Goal: Task Accomplishment & Management: Complete application form

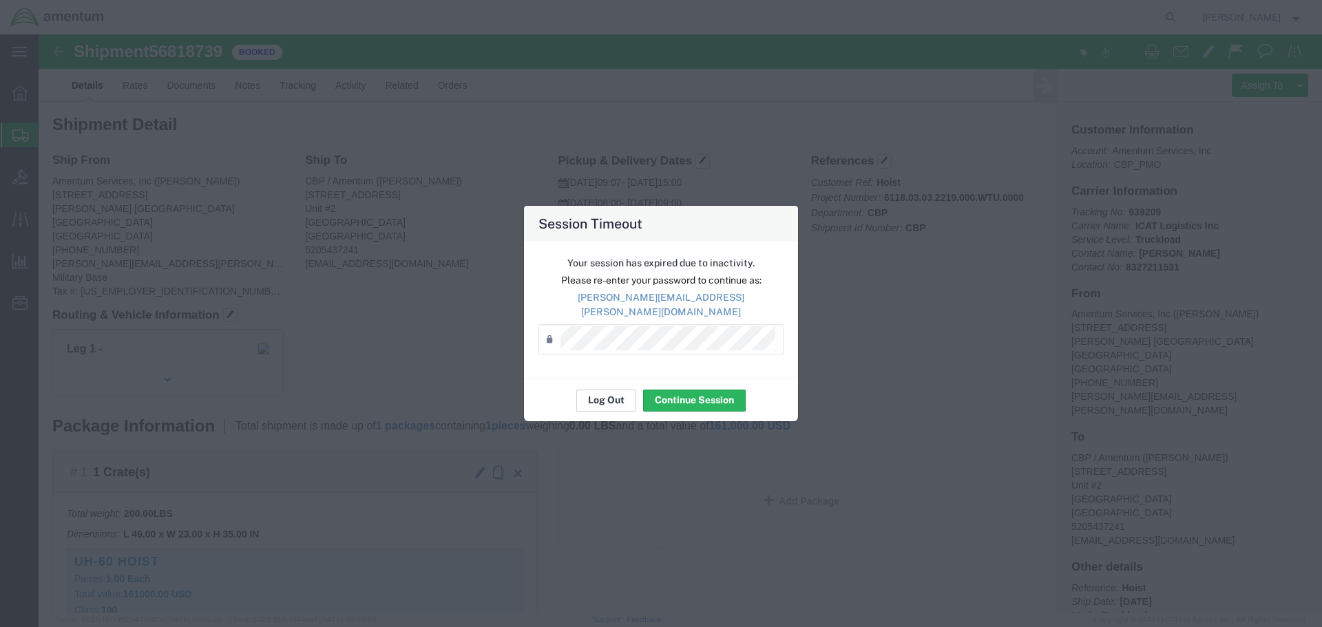
click at [605, 396] on button "Log Out" at bounding box center [607, 401] width 60 height 22
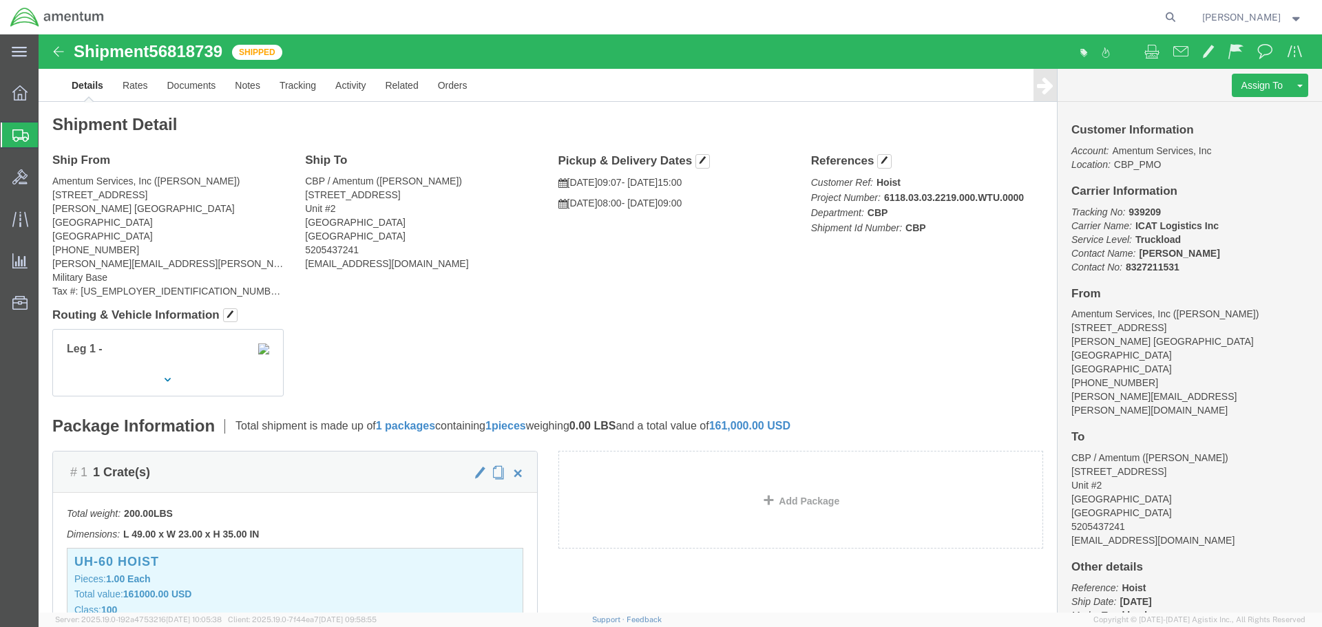
click at [0, 0] on span "Create Shipment" at bounding box center [0, 0] width 0 height 0
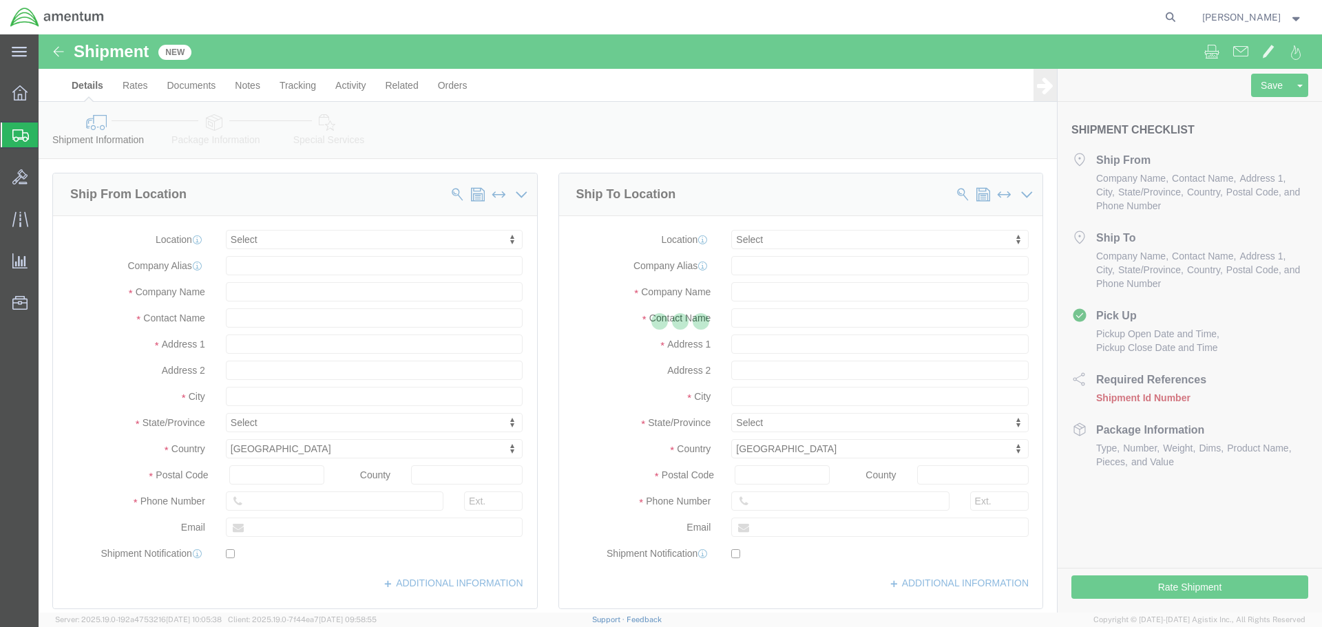
select select
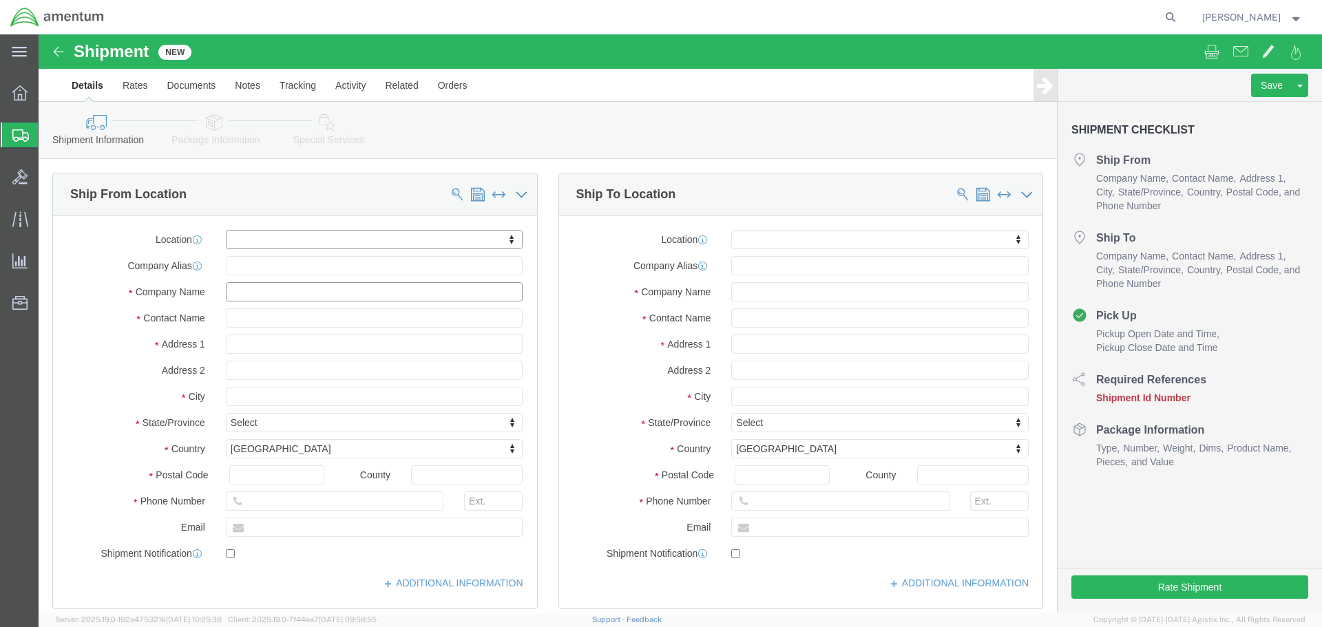
click input "text"
type input "ver"
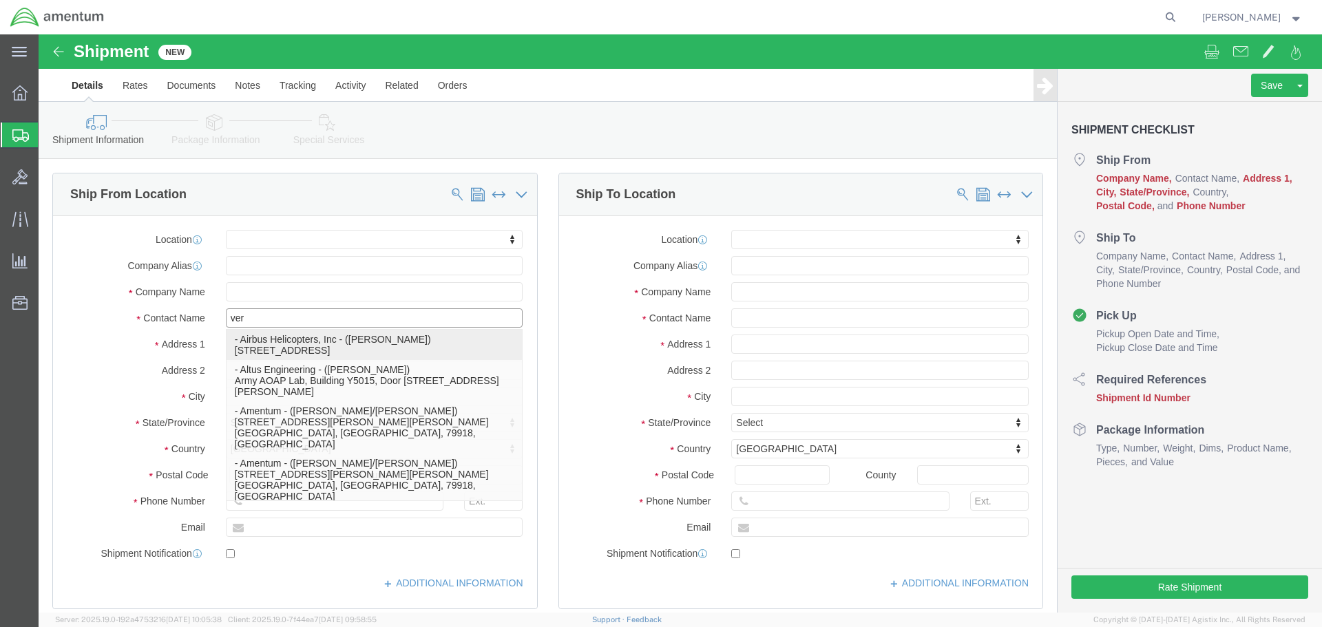
click p "- Airbus Helicopters, Inc - ([PERSON_NAME]) [STREET_ADDRESS]"
select select
type input "[STREET_ADDRESS]"
type input "75052"
type input "[PHONE_NUMBER]"
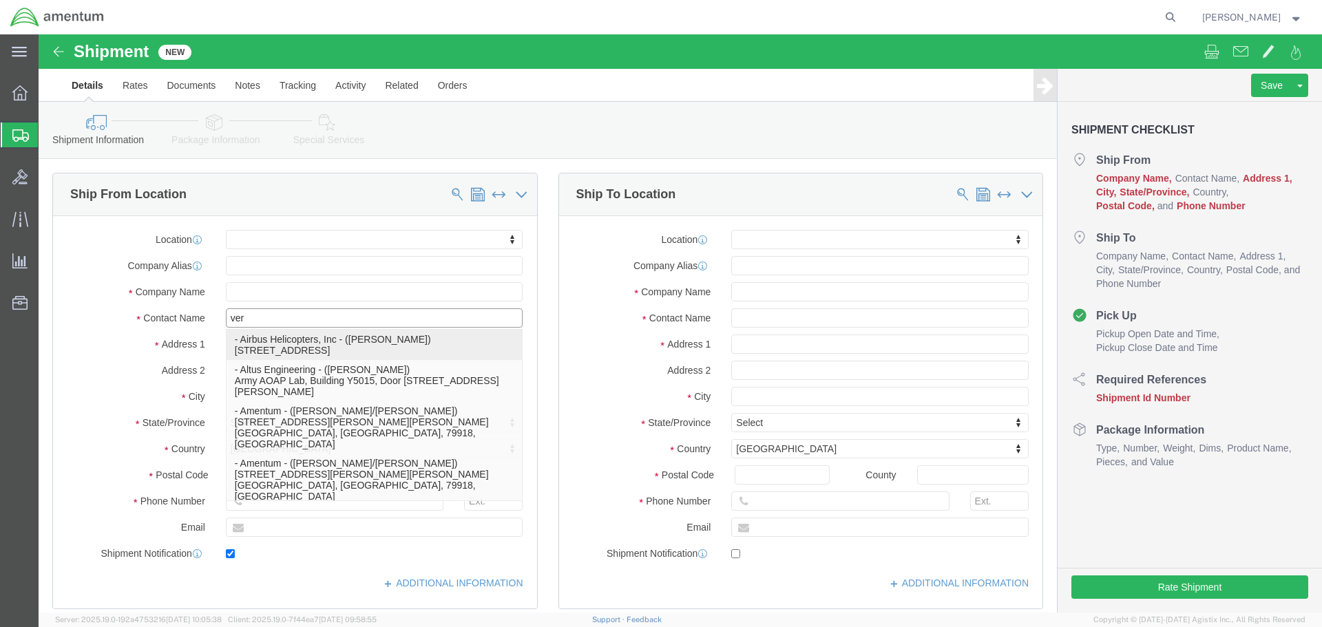
type input "[EMAIL_ADDRESS][DOMAIN_NAME]"
checkbox input "true"
type input "Airbus Helicopters, Inc"
type input "[PERSON_NAME]"
type input "Grand Praire"
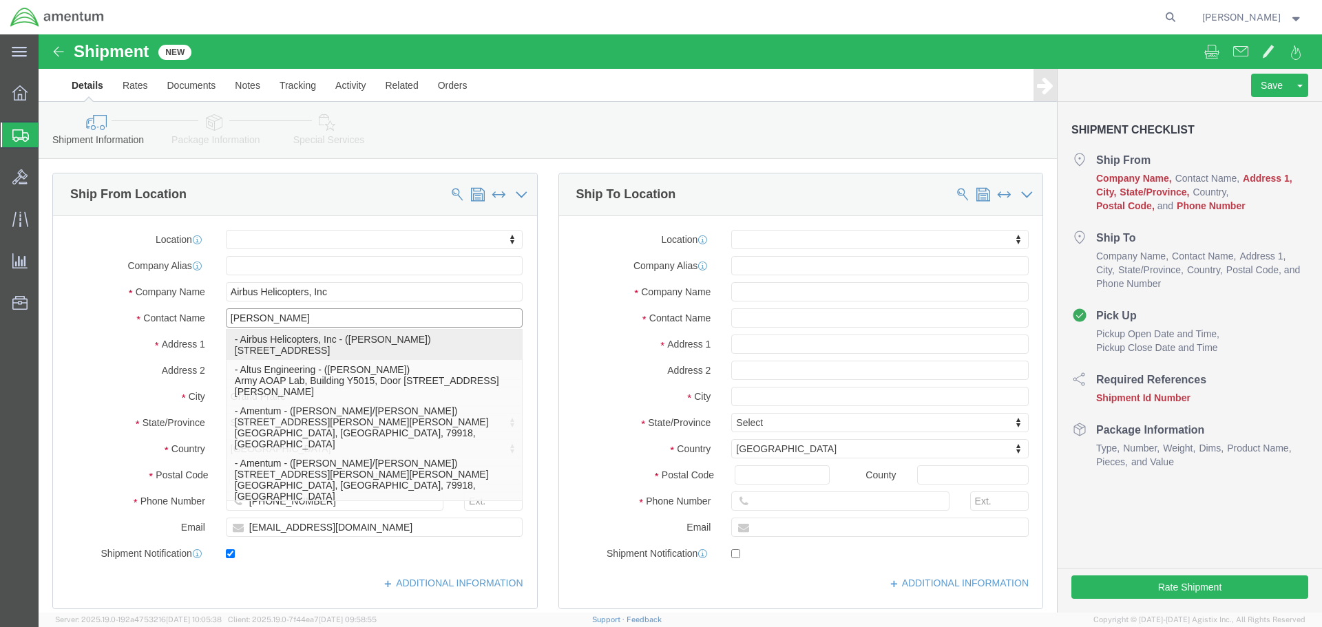
select select "[GEOGRAPHIC_DATA]"
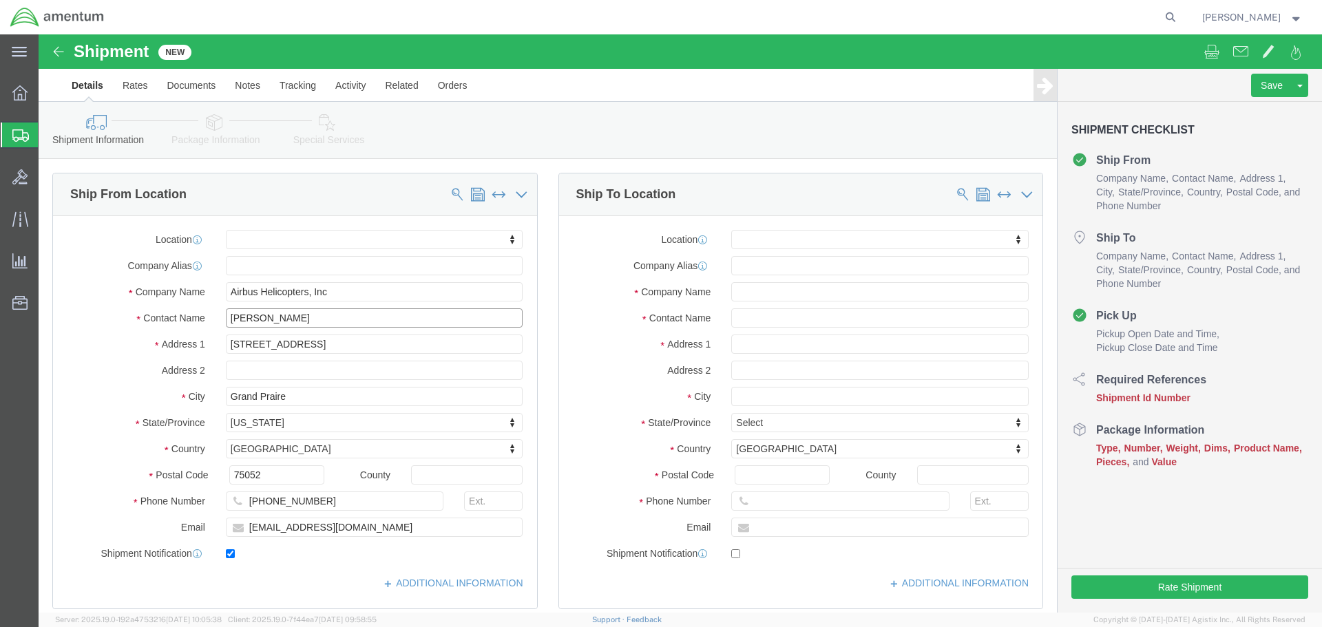
type input "[PERSON_NAME]"
click input "text"
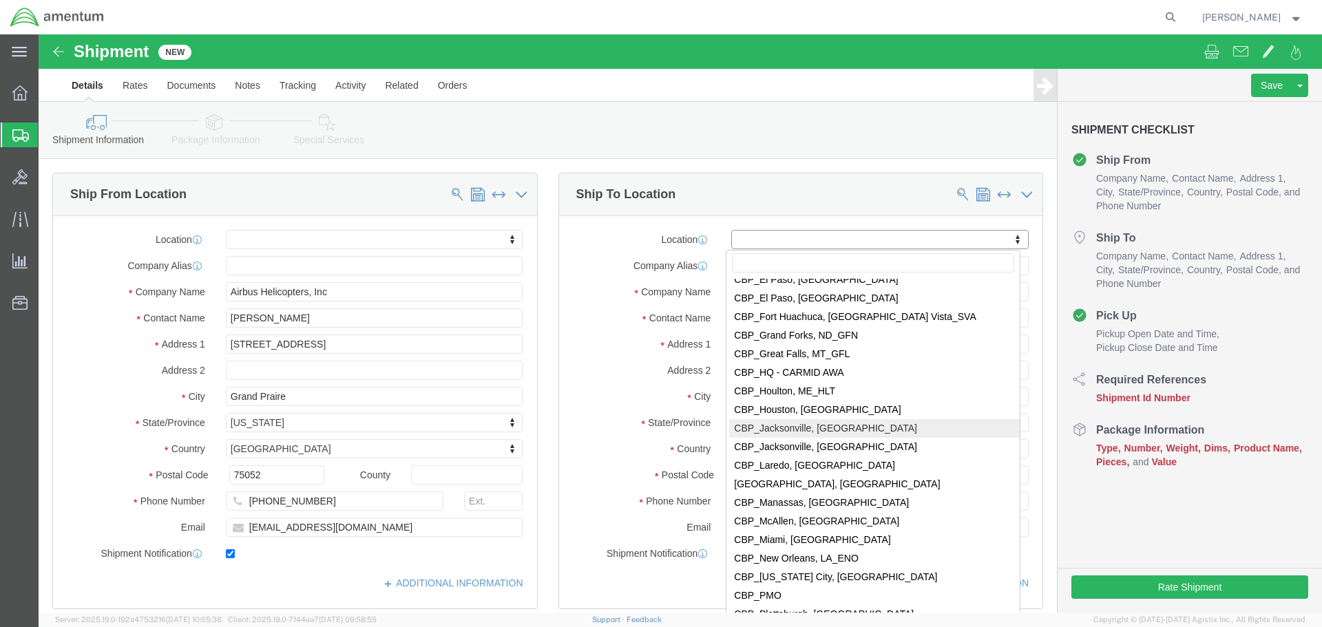
scroll to position [2617, 0]
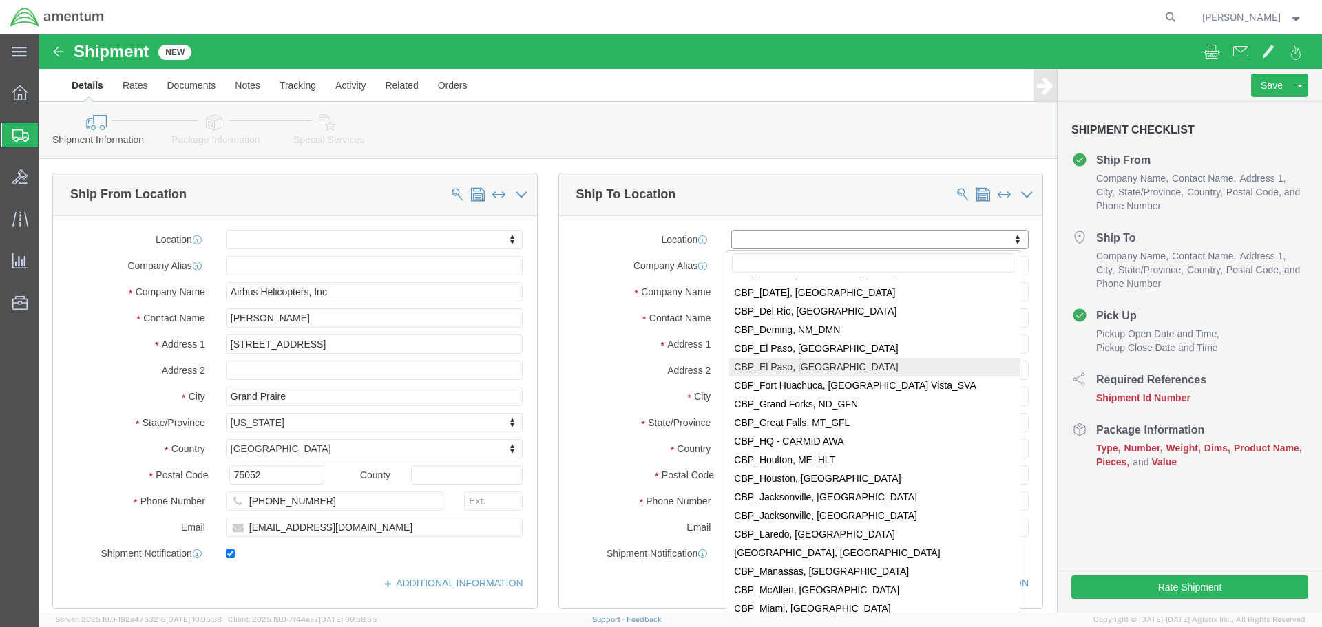
select select "49831"
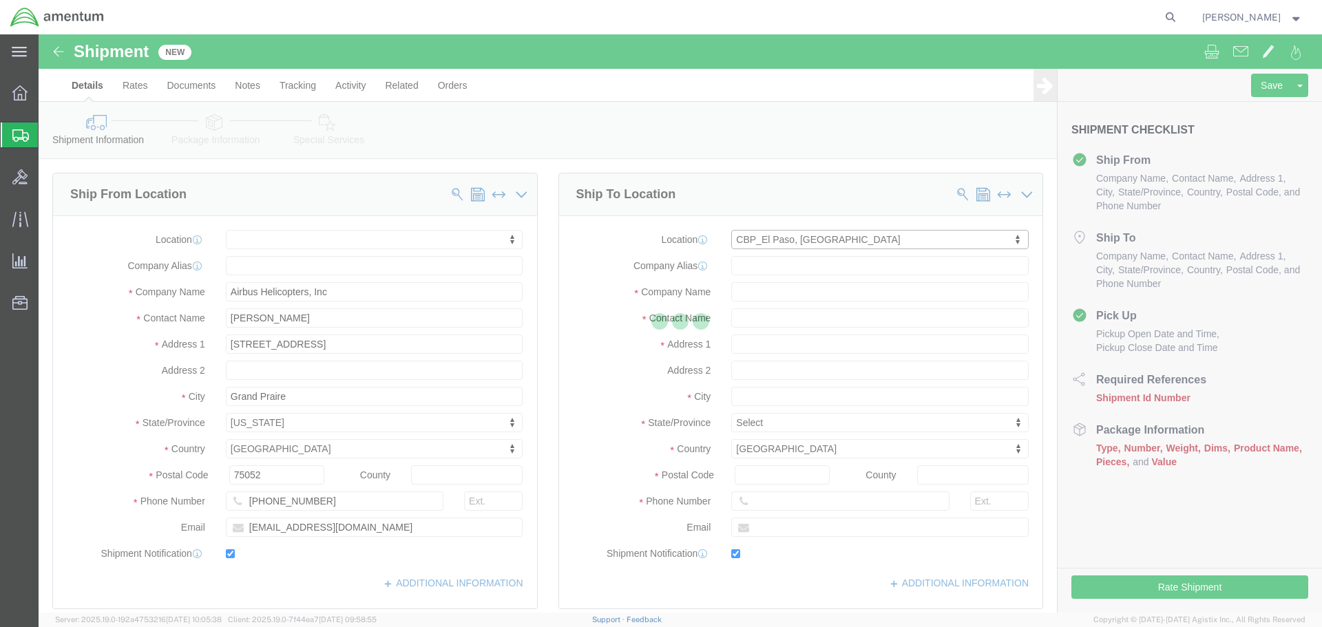
type input "[STREET_ADDRESS][PERSON_NAME]"
type input "79906"
type input "[PHONE_NUMBER]"
type input "[PERSON_NAME][EMAIL_ADDRESS][PERSON_NAME][DOMAIN_NAME]"
checkbox input "true"
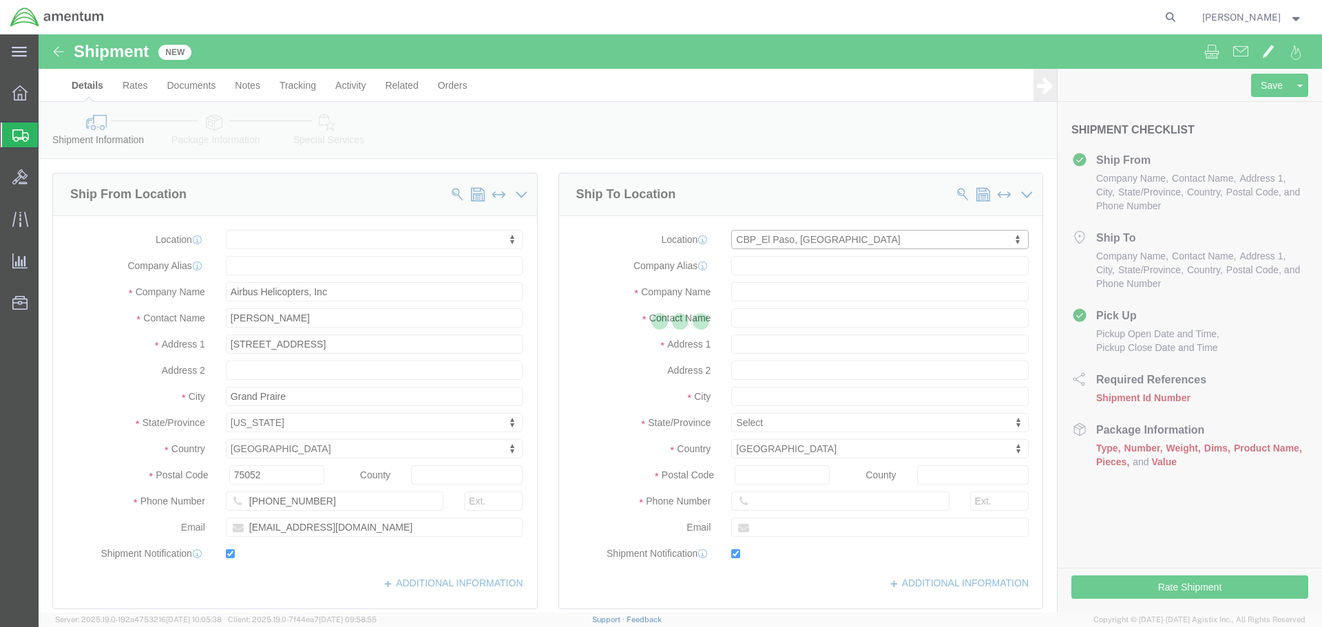
type input "Amentum Services, Inc"
type input "[PERSON_NAME]"
type input "[GEOGRAPHIC_DATA]"
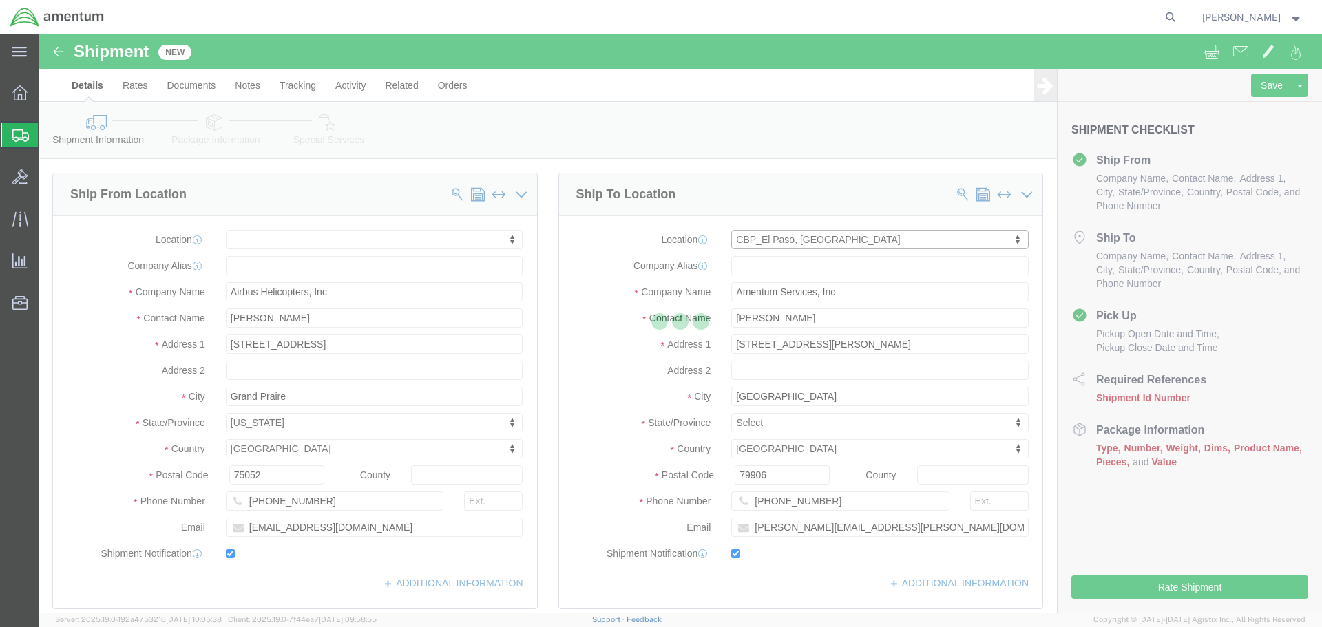
select select "[GEOGRAPHIC_DATA]"
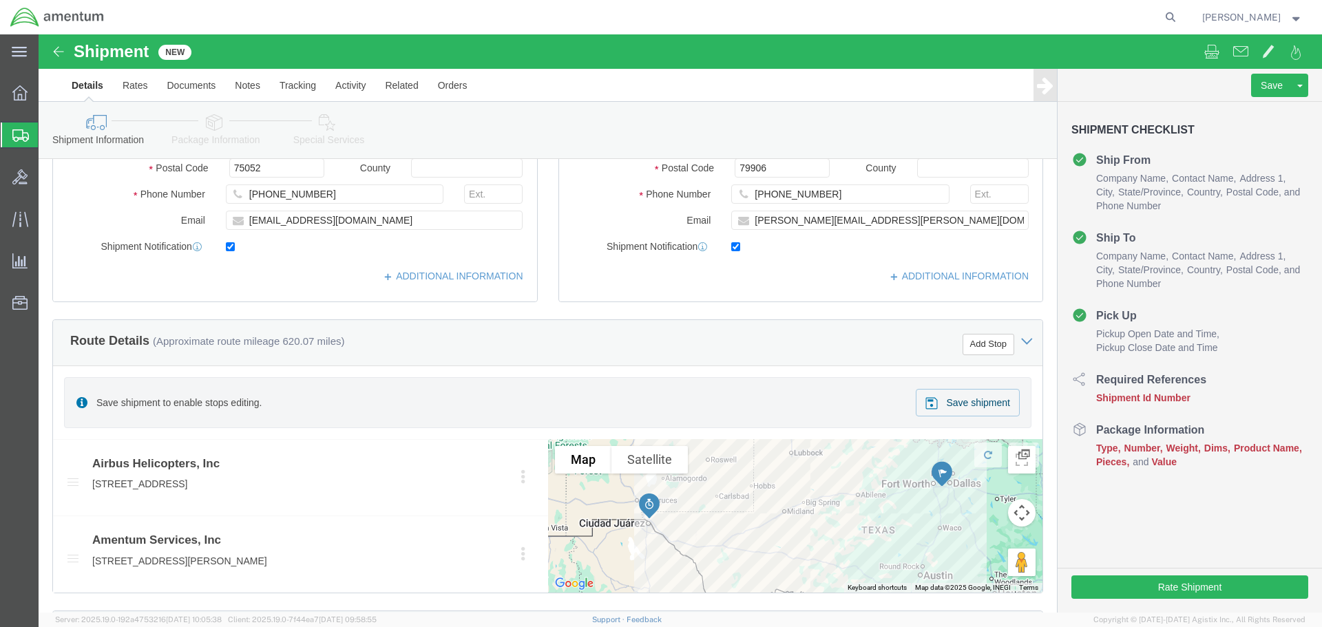
scroll to position [276, 0]
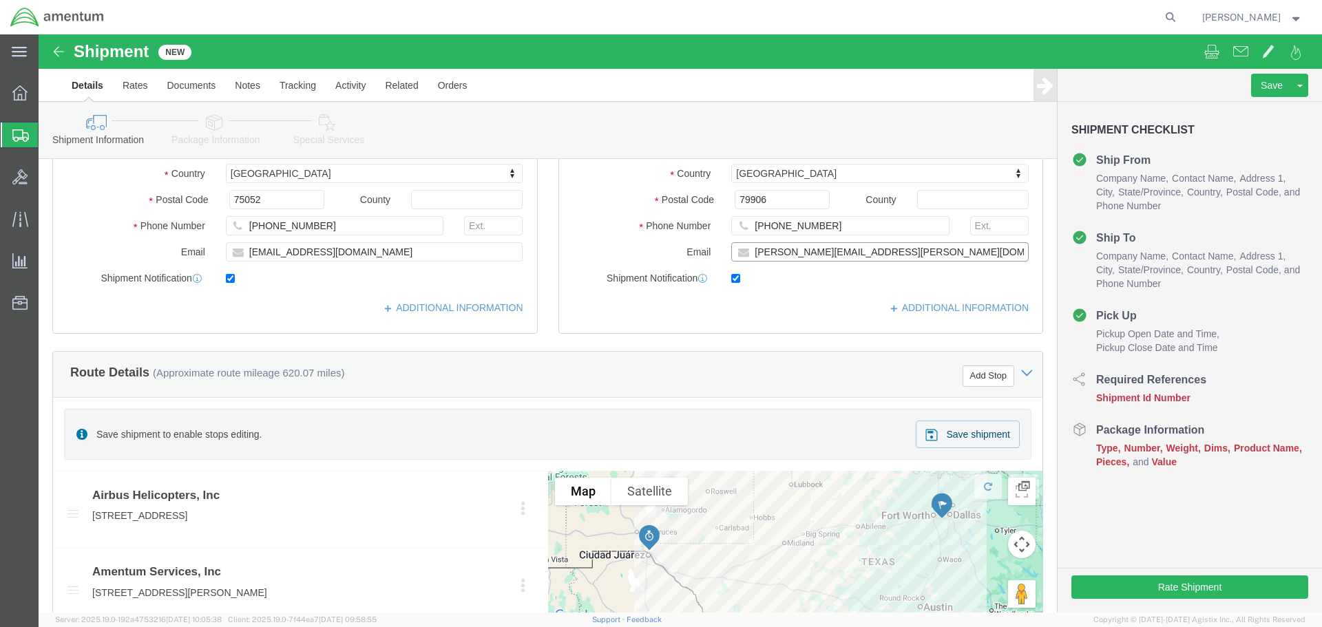
click input "[PERSON_NAME][EMAIL_ADDRESS][PERSON_NAME][DOMAIN_NAME]"
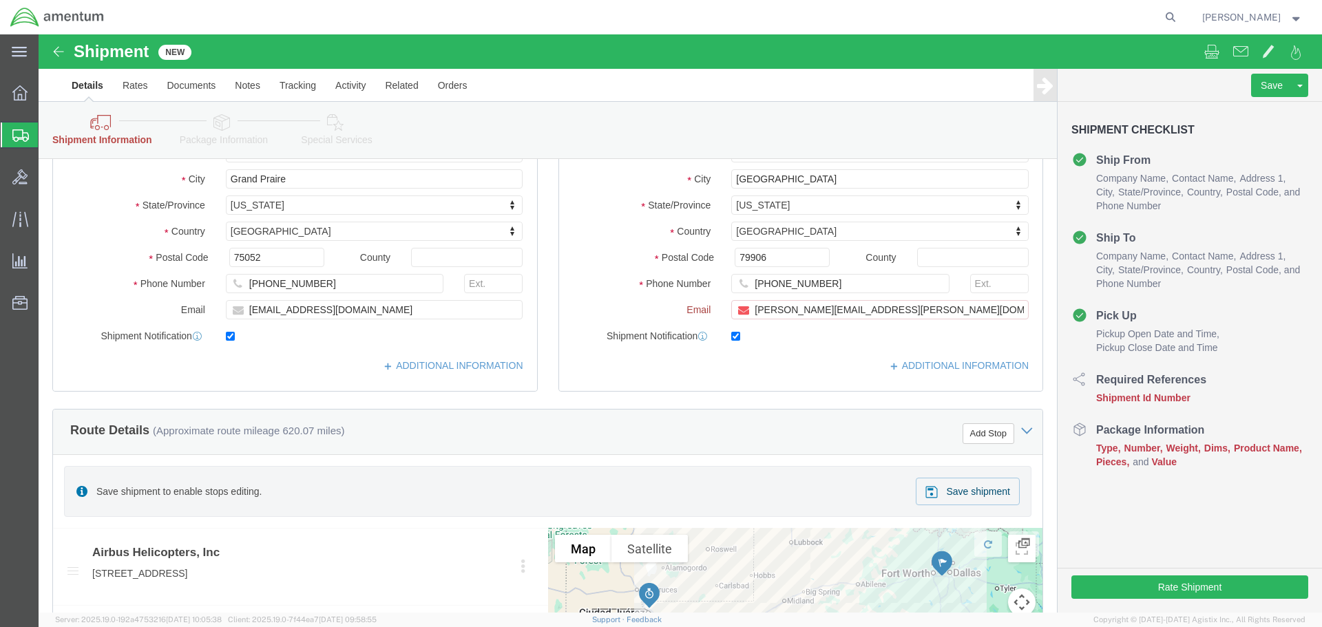
scroll to position [333, 0]
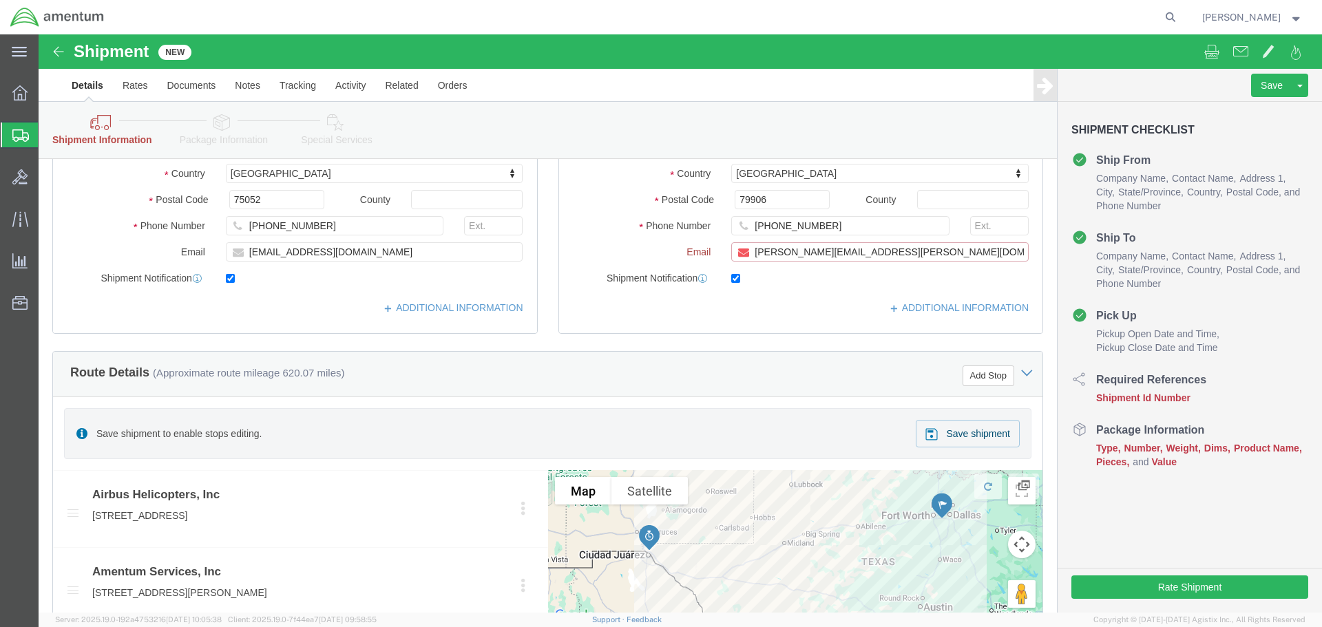
paste input "[PERSON_NAME][EMAIL_ADDRESS][DOMAIN_NAME]"
type input "[PERSON_NAME][EMAIL_ADDRESS][PERSON_NAME][DOMAIN_NAME],[DOMAIN_NAME][EMAIL_ADDR…"
checkbox input "false"
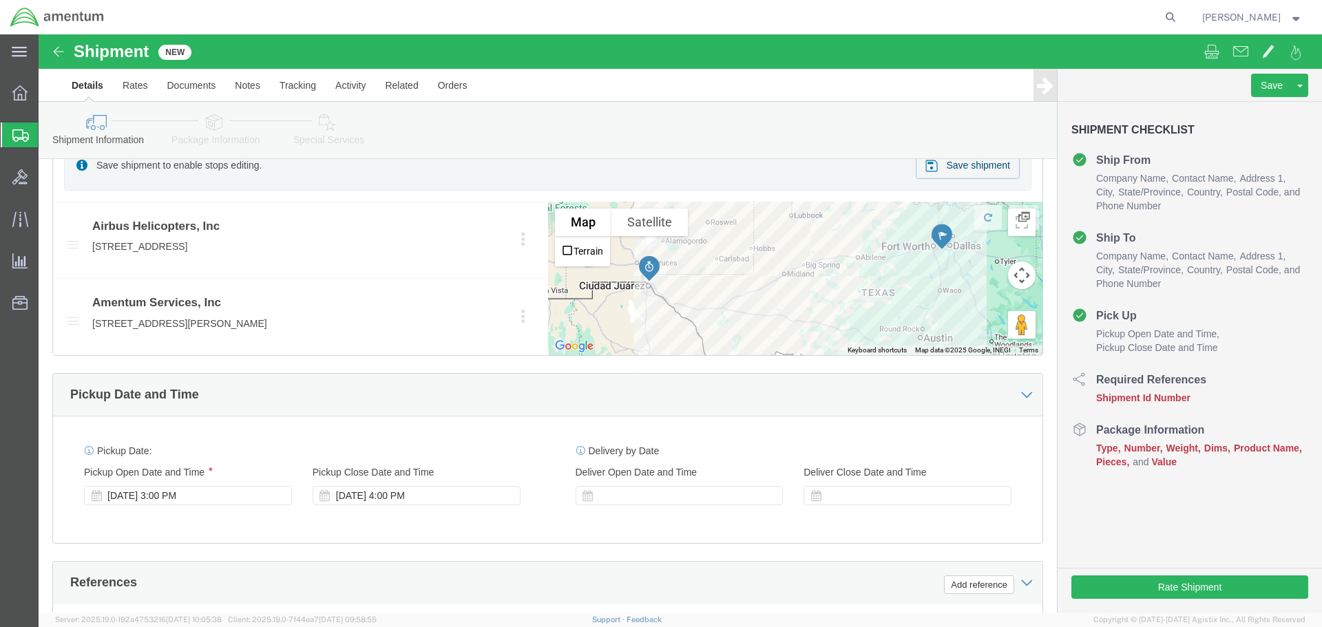
scroll to position [551, 0]
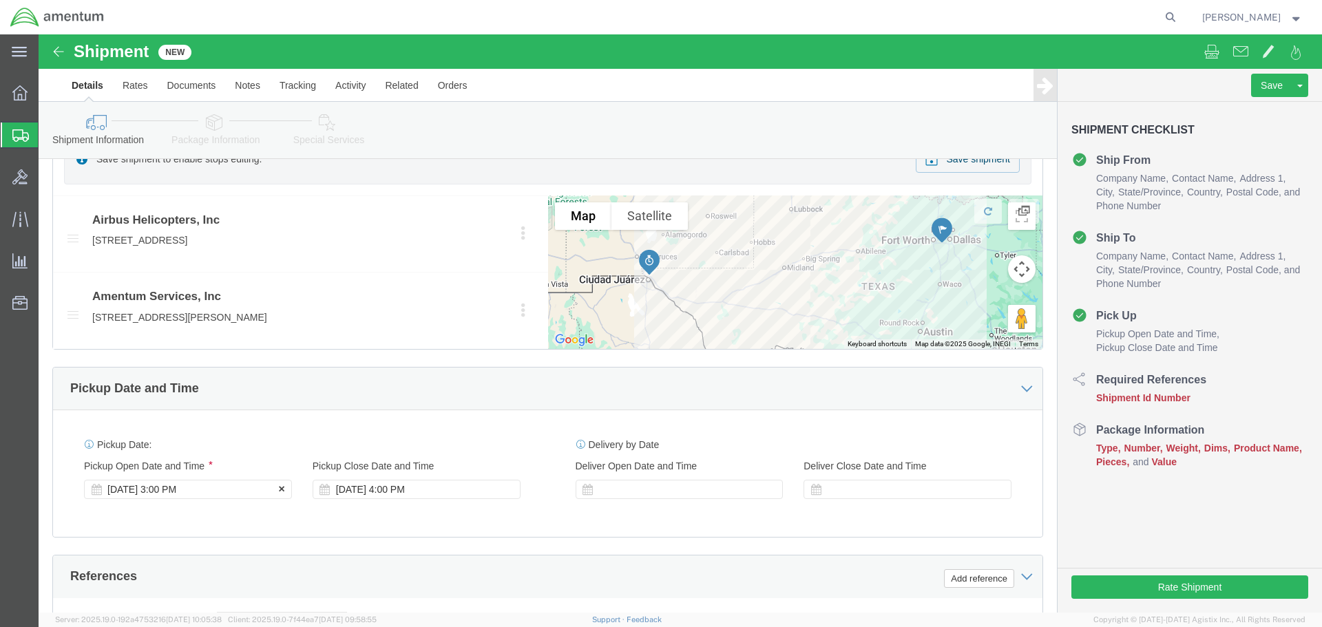
click div "[DATE] 3:00 PM"
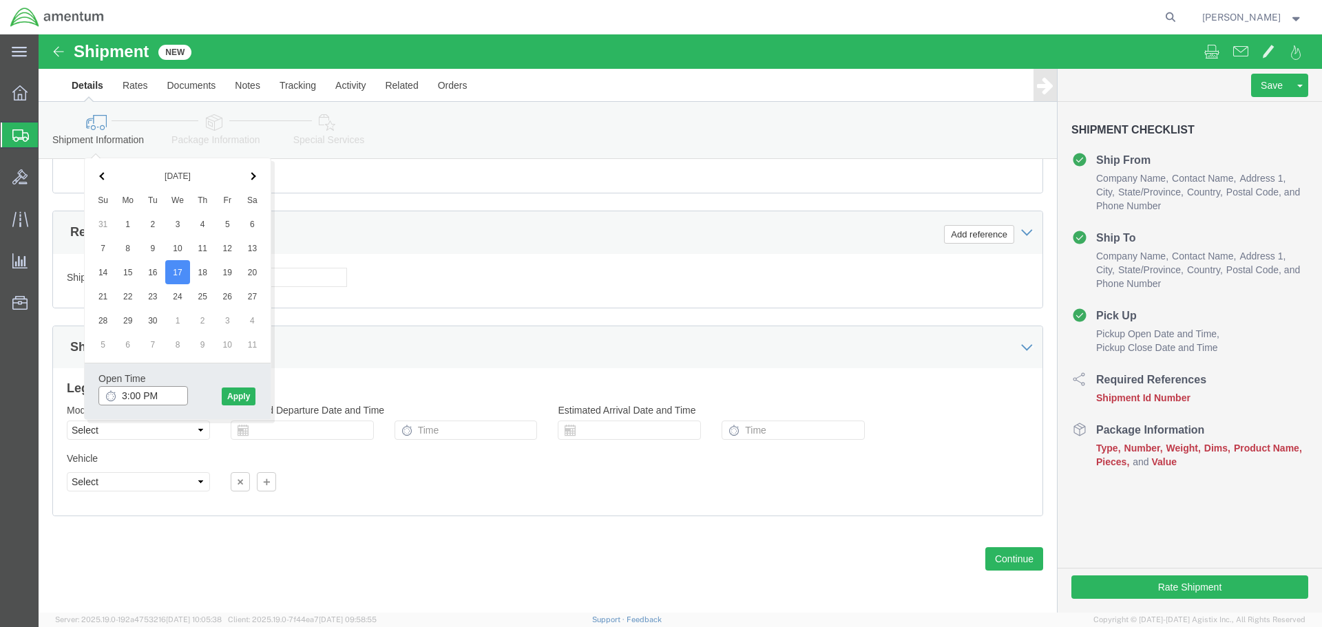
click input "3:00 PM"
type input "8:00 AM"
click button "Apply"
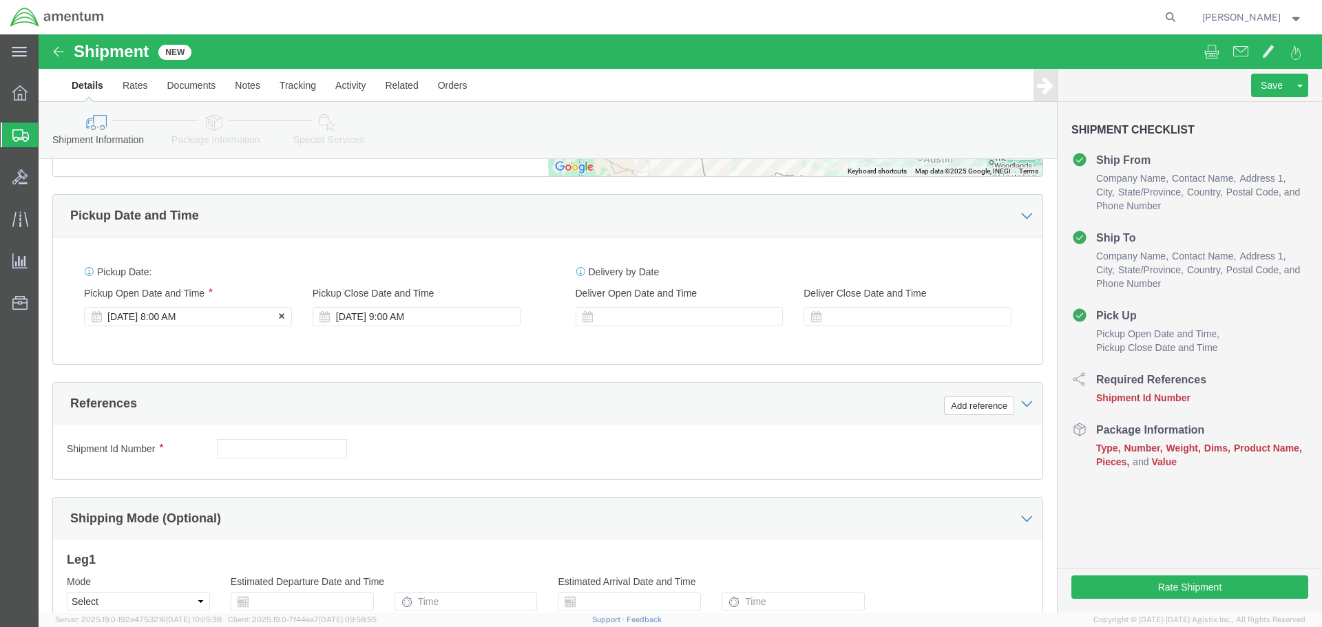
scroll to position [689, 0]
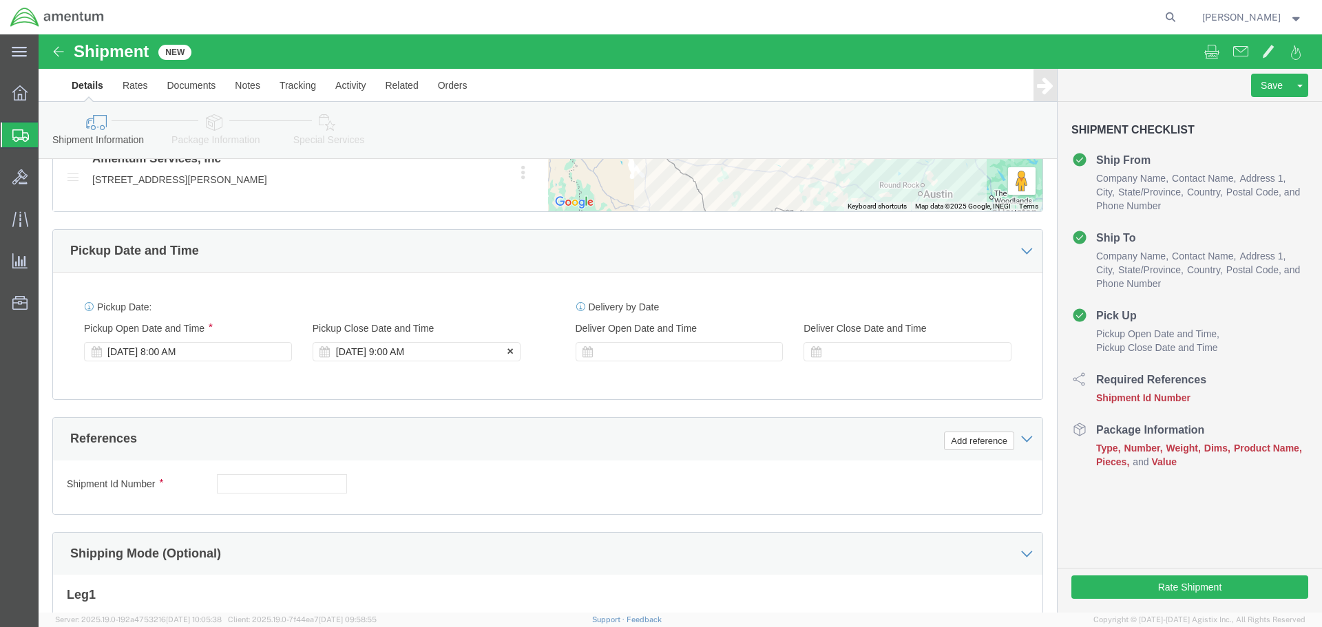
drag, startPoint x: 328, startPoint y: 320, endPoint x: 325, endPoint y: 326, distance: 7.4
click div "[DATE] 9:00 AM"
type input "4:00 PM"
click button "Apply"
click icon
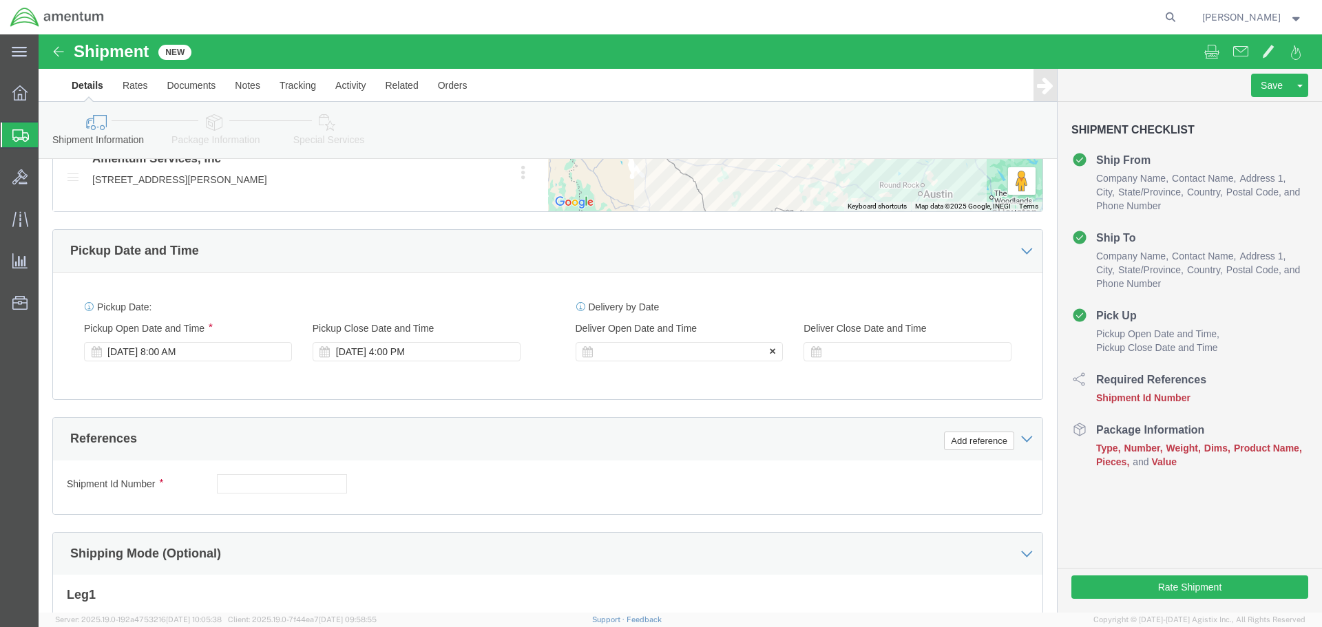
click div
click input "5:00 PM"
type input "8:00 AM"
click button "Apply"
click div
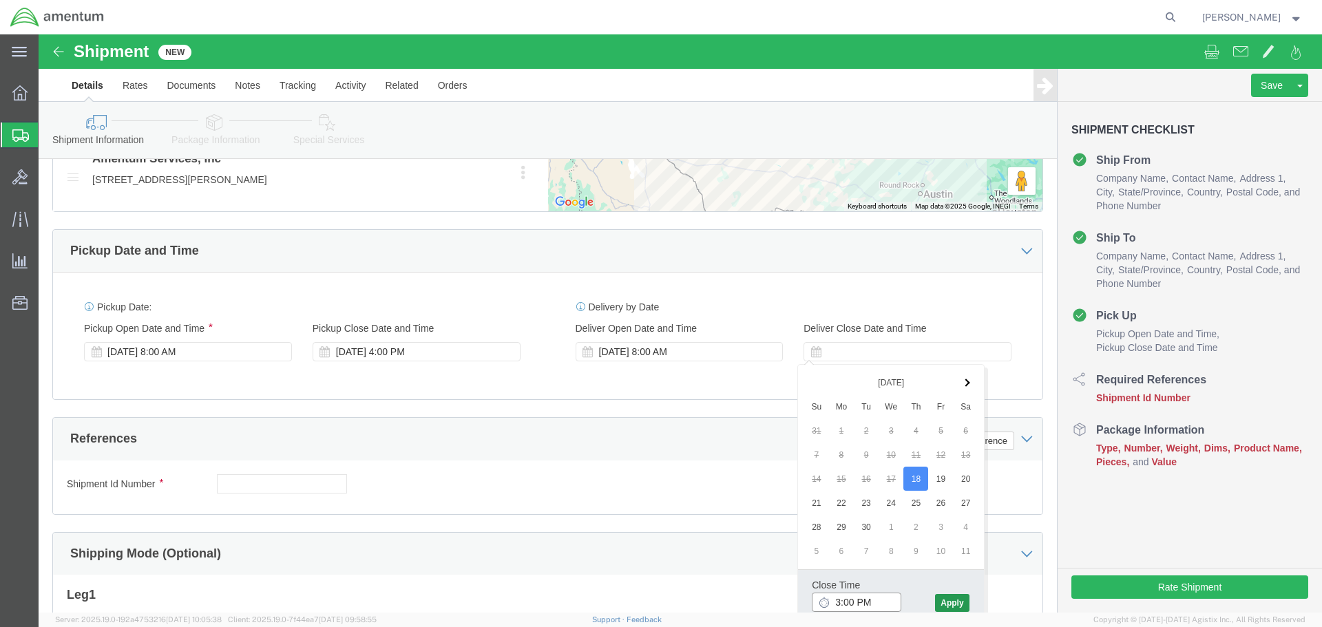
type input "3:00 PM"
click button "Apply"
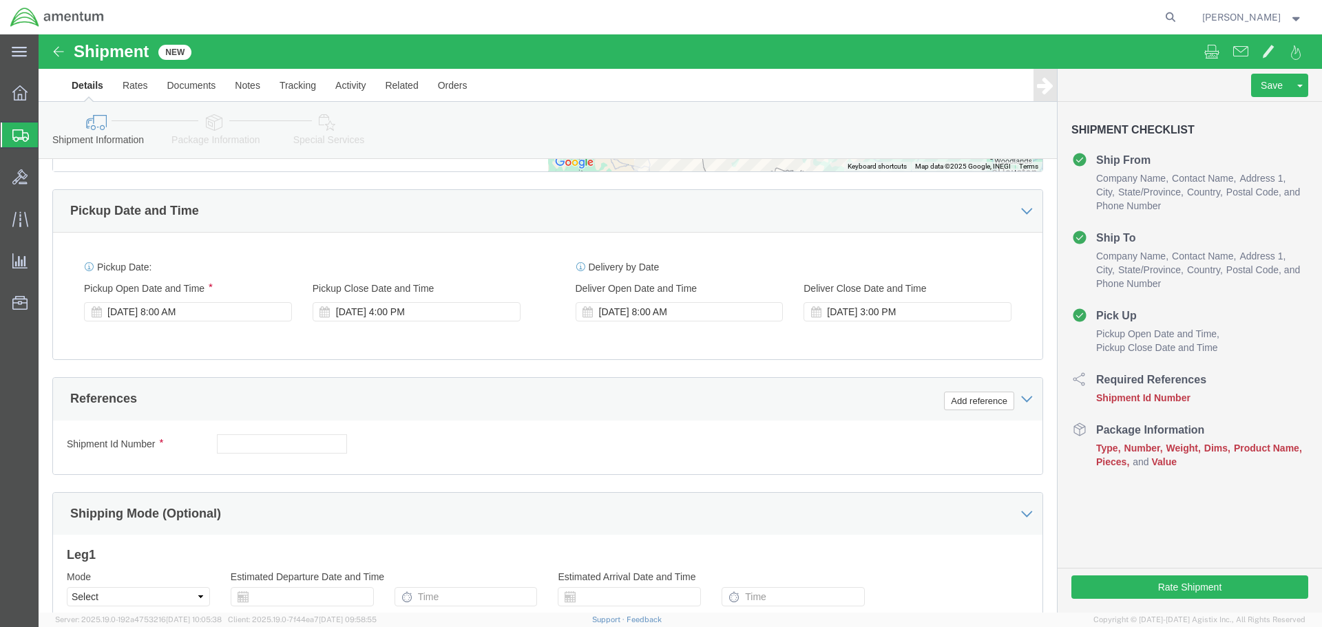
scroll to position [827, 0]
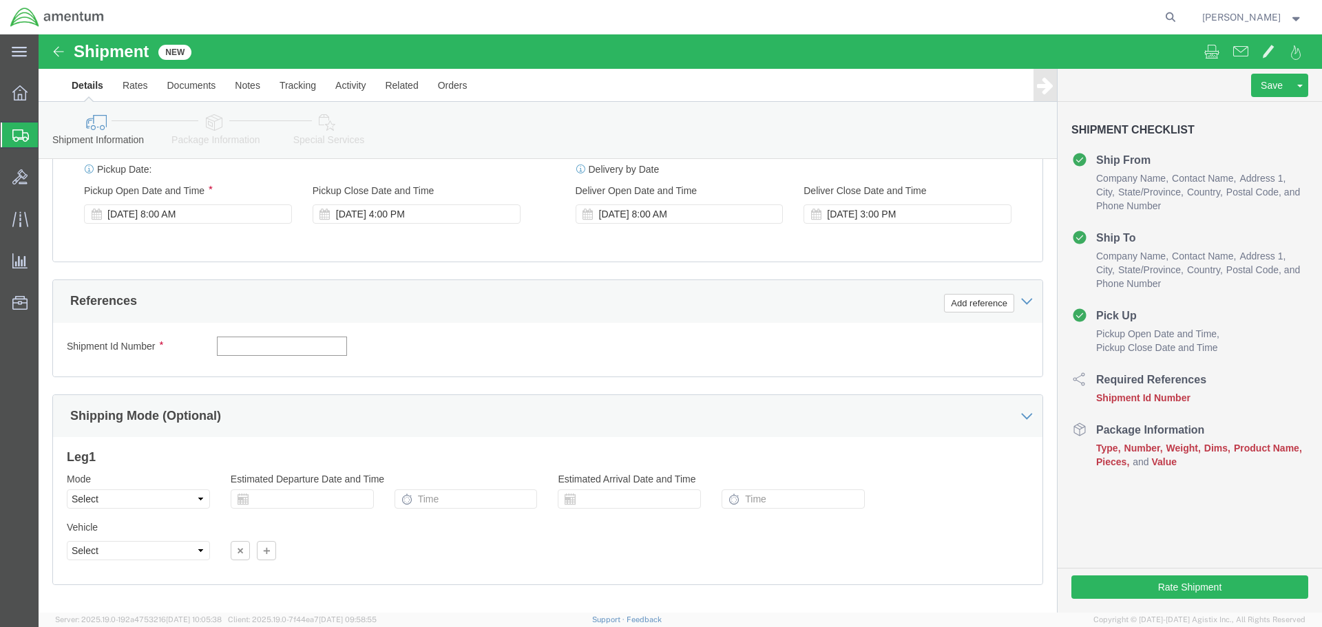
click input "text"
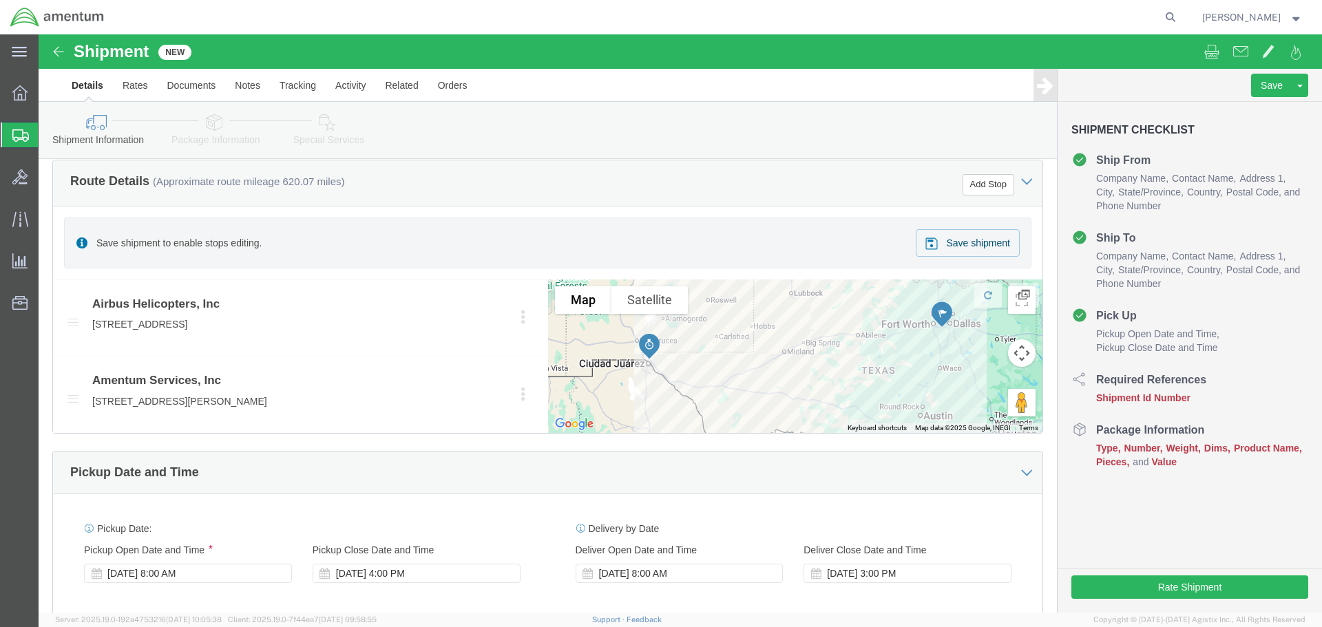
scroll to position [620, 0]
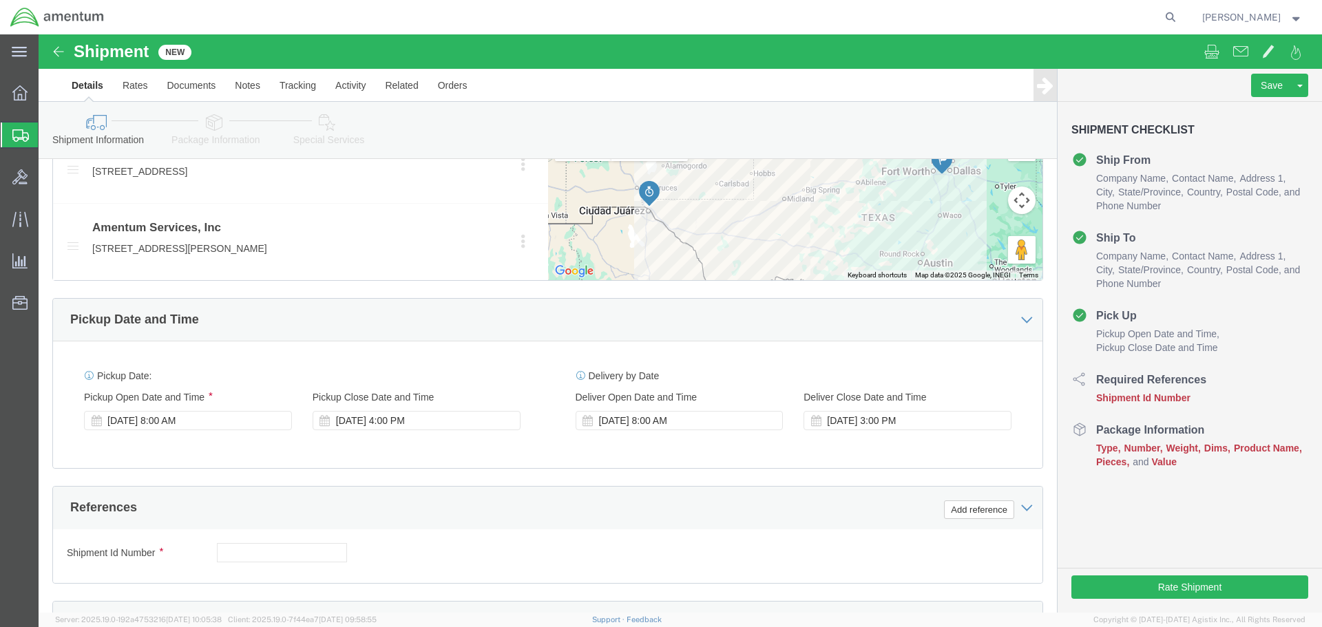
drag, startPoint x: 167, startPoint y: 520, endPoint x: 183, endPoint y: 518, distance: 15.3
click div "Shipment Id Number"
click input "text"
type input "CBP0038478, CBP0039447, CBP0023218"
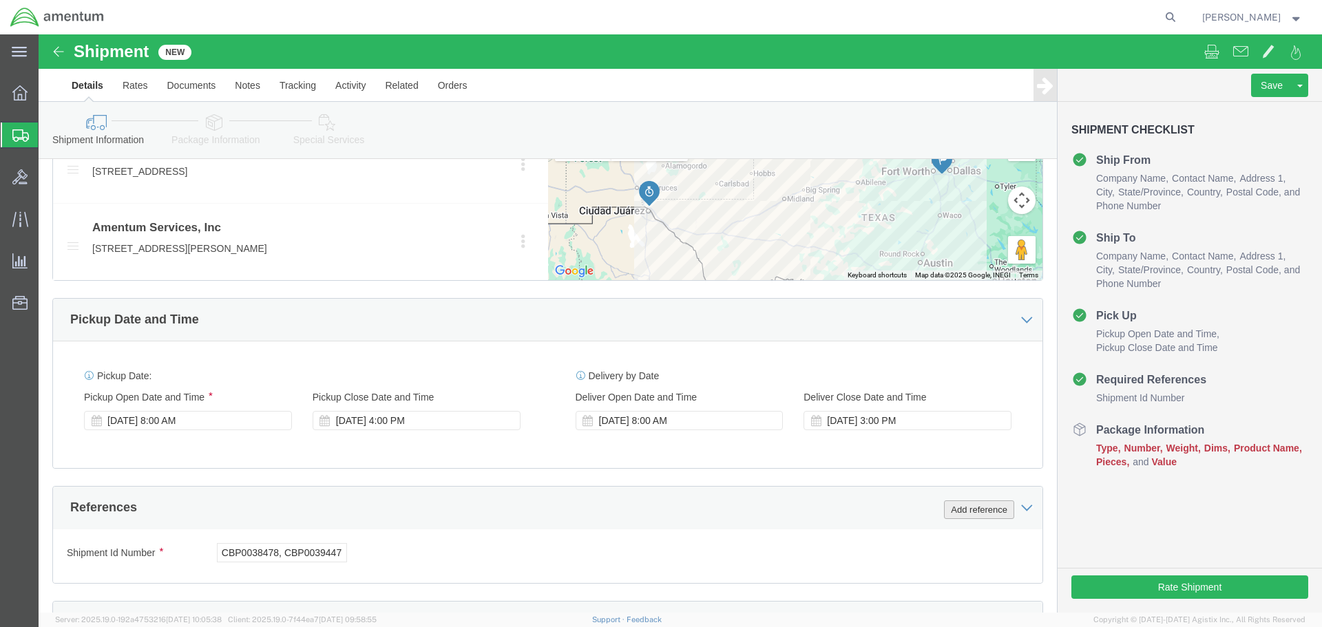
click button "Add reference"
click select "Select Account Type Activity ID Airline Appointment Number ASN Batch Request # …"
select select "DEPT"
click select "Select Account Type Activity ID Airline Appointment Number ASN Batch Request # …"
click input "text"
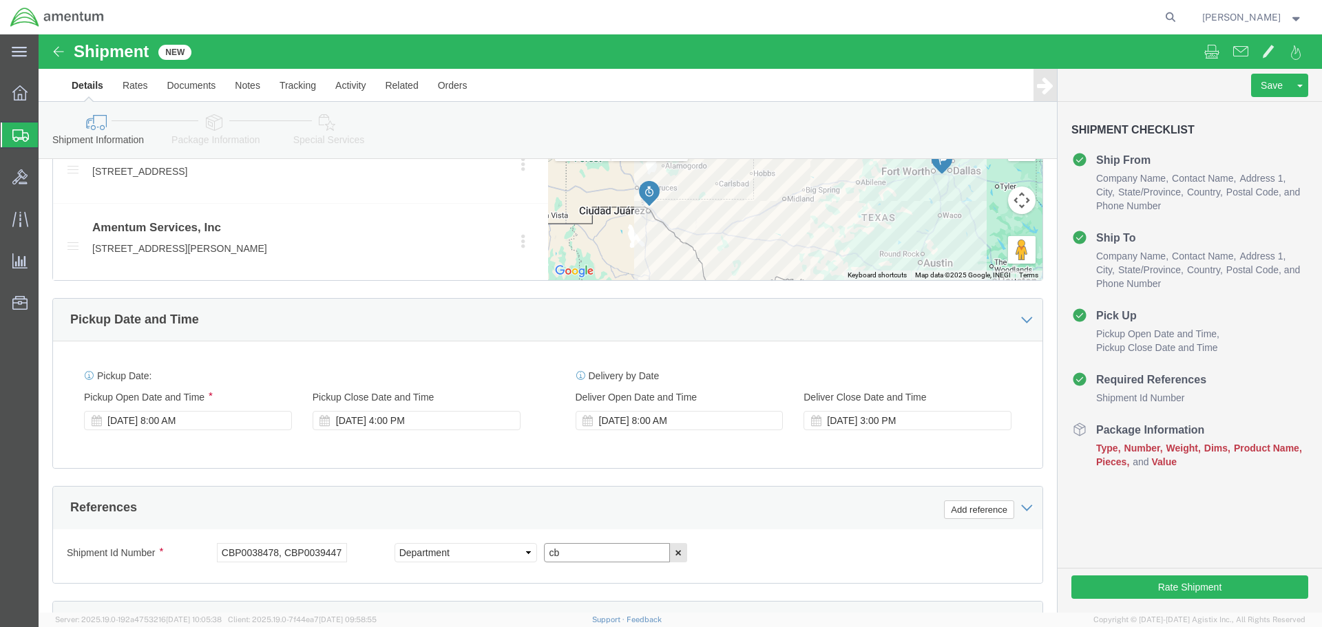
type input "c"
type input "CBP"
click button "Add reference"
click select "Select Account Type Activity ID Airline Appointment Number ASN Batch Request # …"
select select "SEALNUMBER"
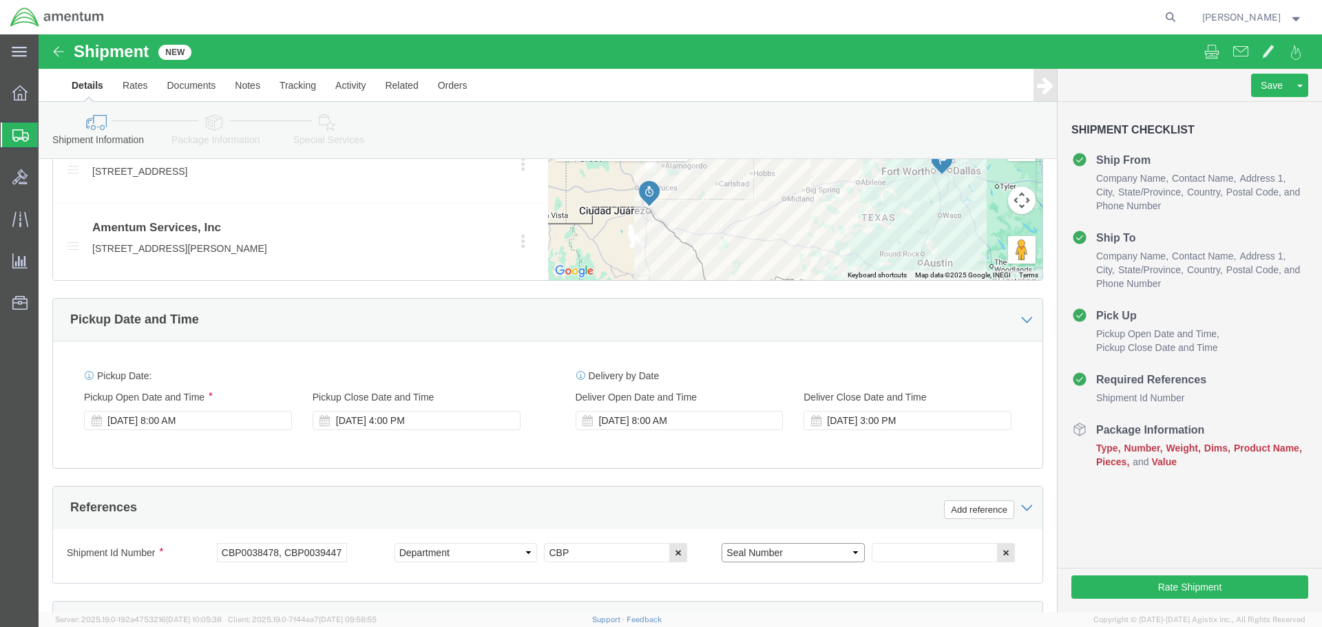
click select "Select Account Type Activity ID Airline Appointment Number ASN Batch Request # …"
click input "text"
type input "25979, 30781, 20424"
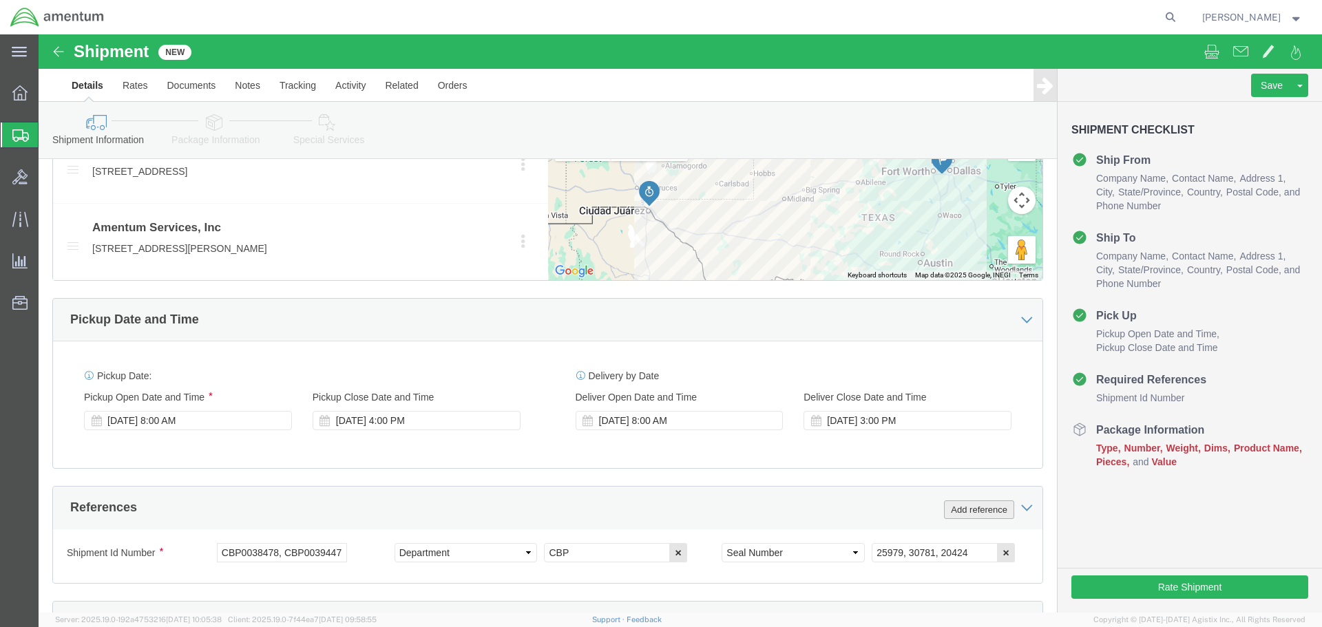
click button "Add reference"
click select "Select Account Type Activity ID Airline Appointment Number ASN Batch Request # …"
select select "PROJNUM"
click select "Select Account Type Activity ID Airline Appointment Number ASN Batch Request # …"
click input "text"
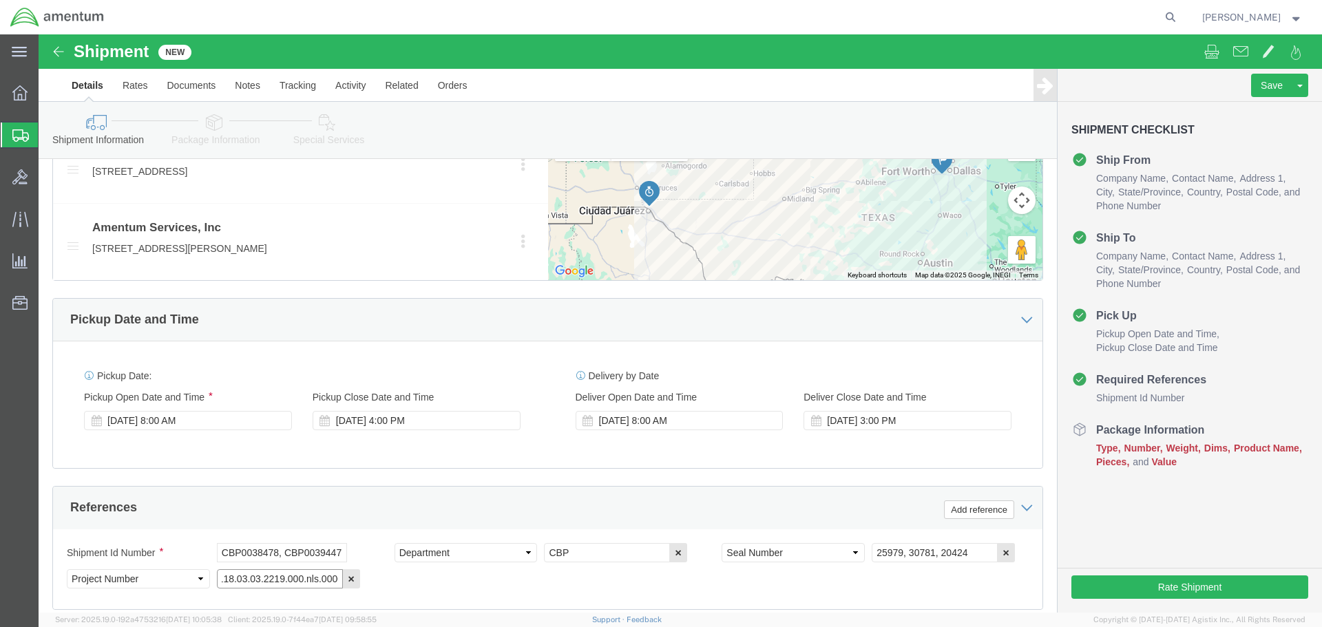
scroll to position [0, 14]
type input "6118.03.03.2219.000.nls.0000"
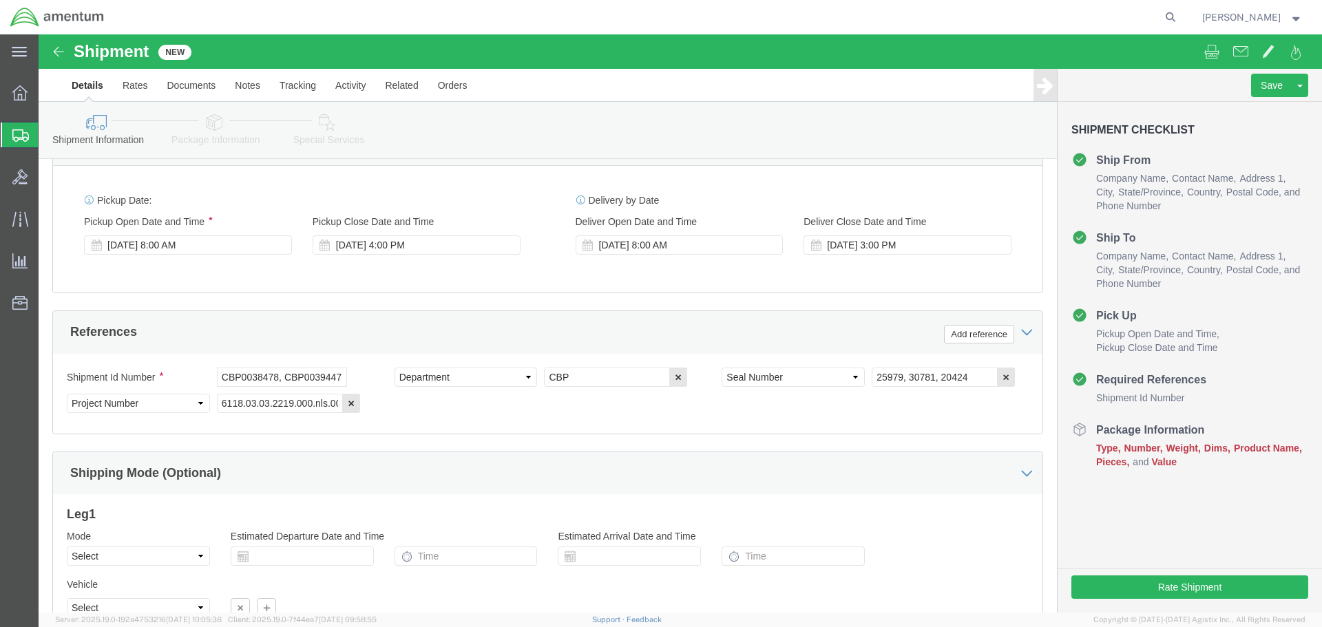
scroll to position [922, 0]
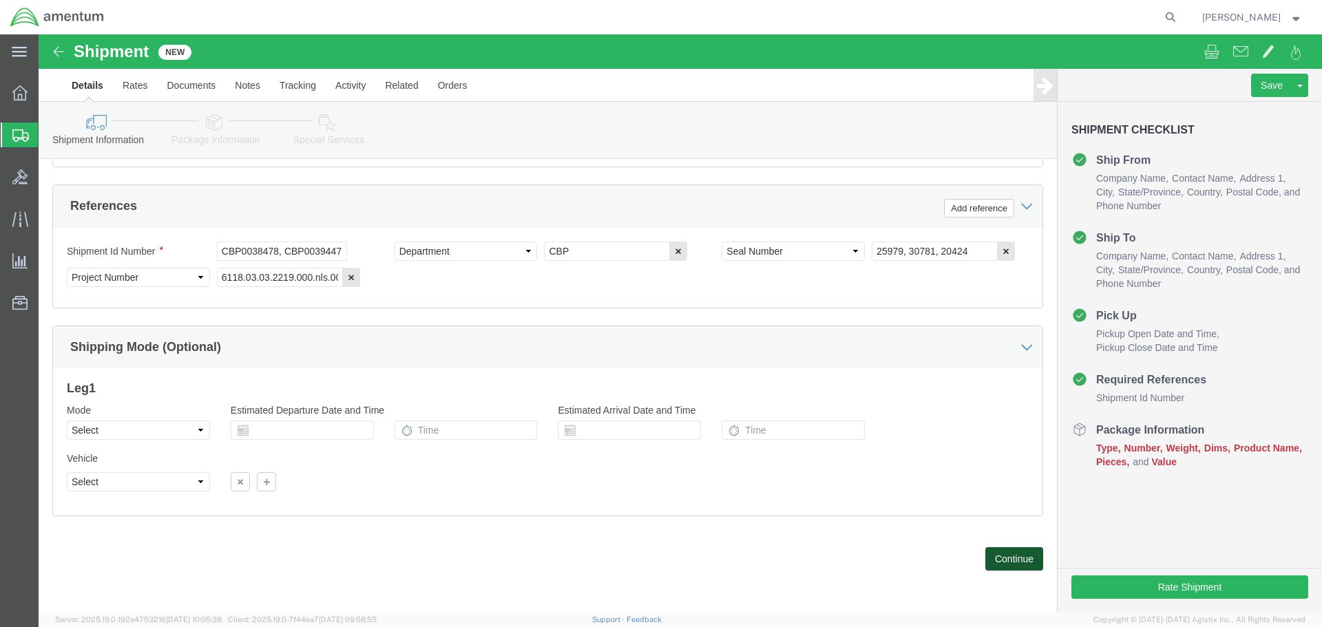
drag, startPoint x: 964, startPoint y: 522, endPoint x: 400, endPoint y: 486, distance: 565.2
click button "Continue"
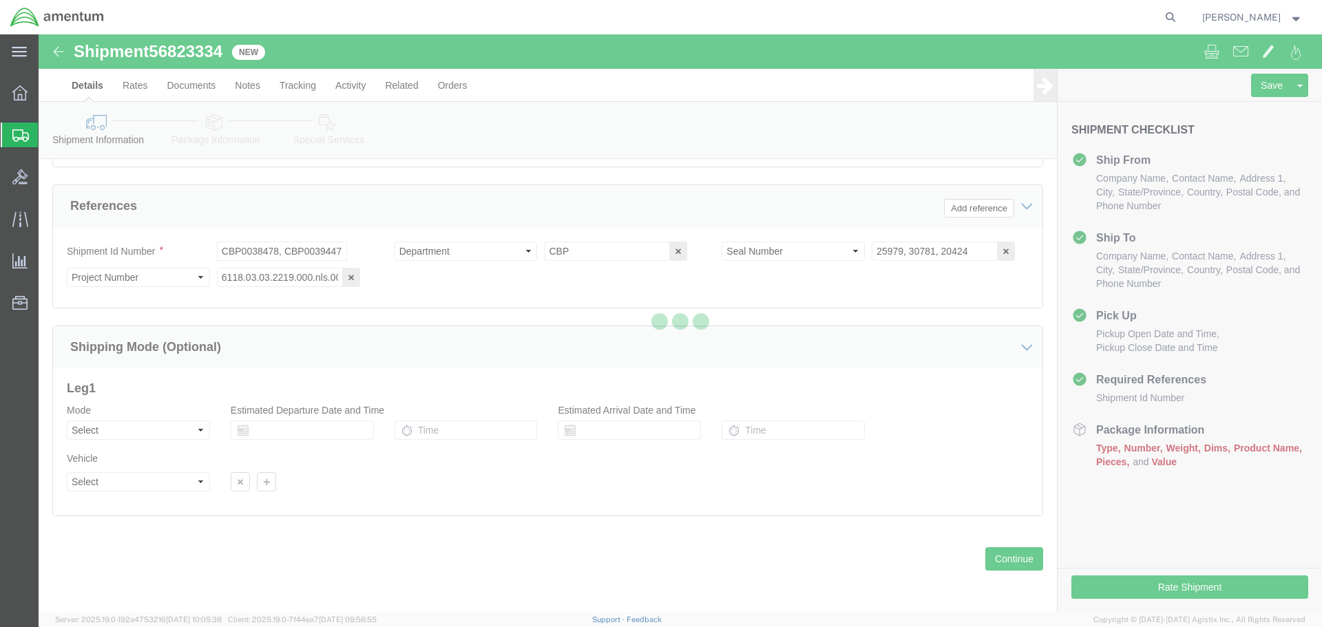
select select "49831"
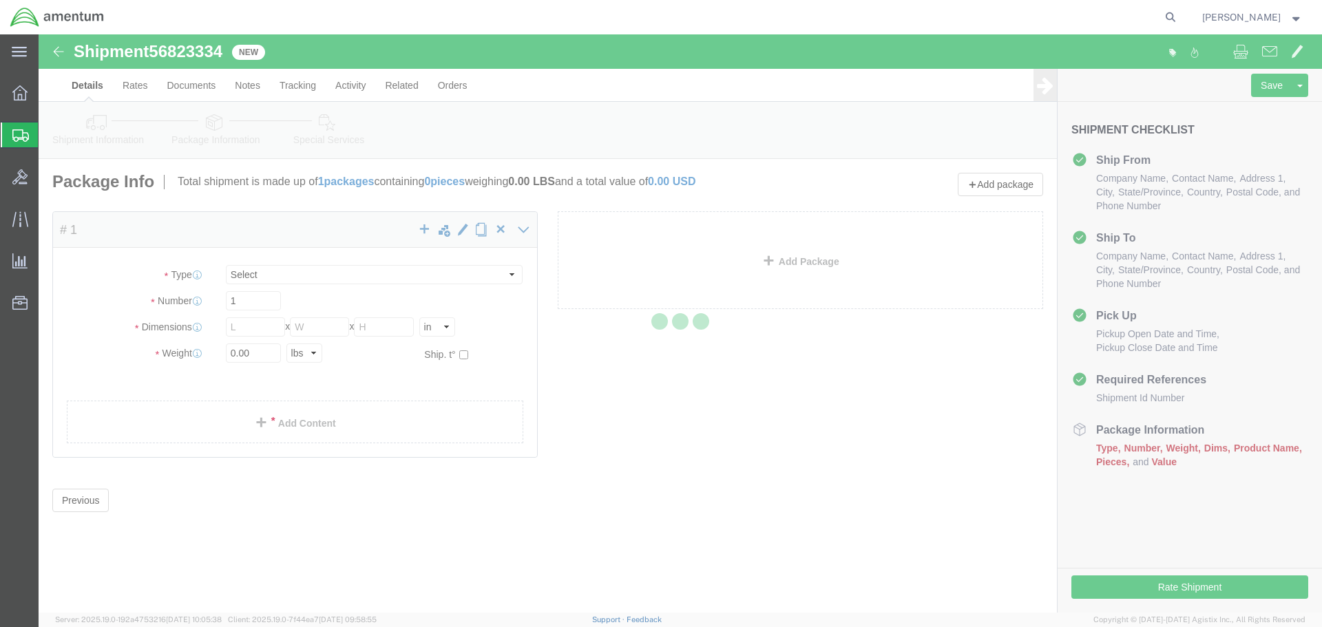
select select "CBOX"
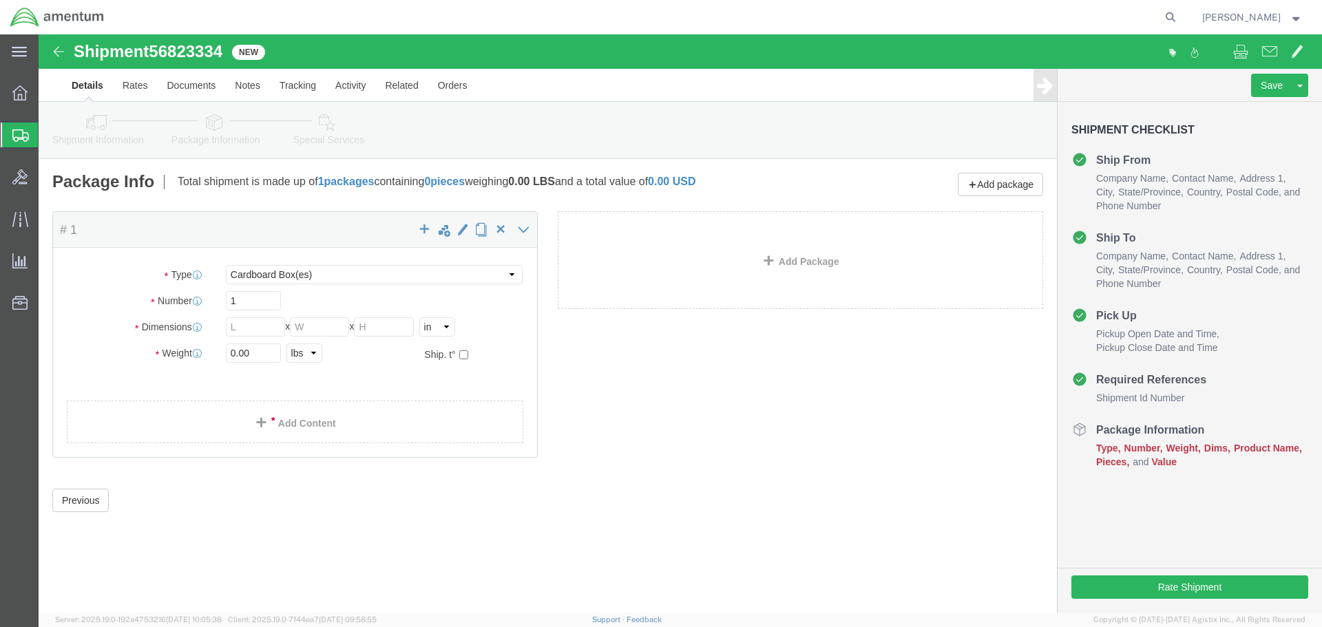
click link "Details"
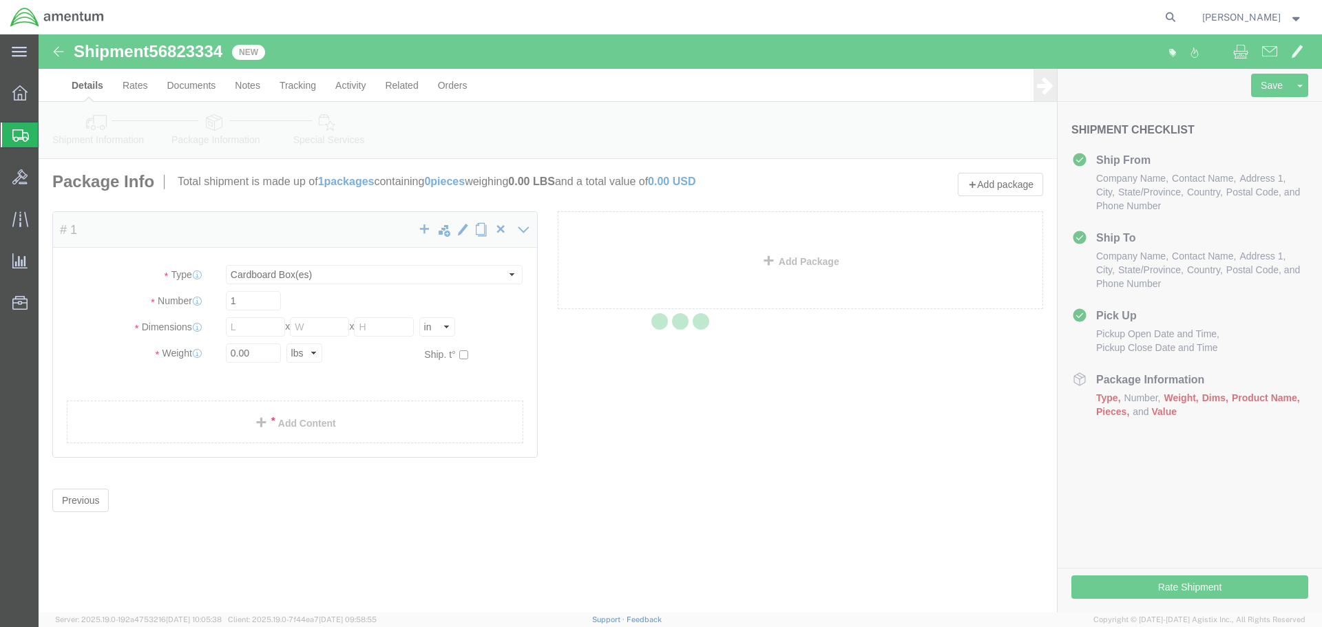
select select "49831"
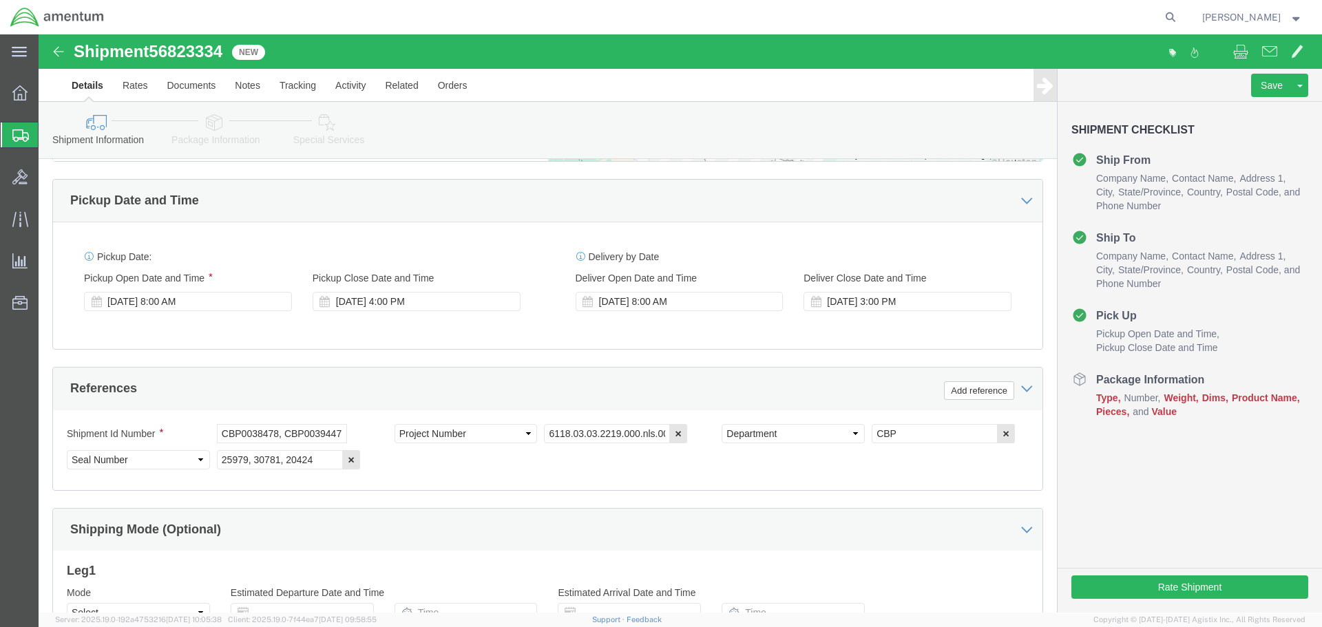
scroll to position [849, 0]
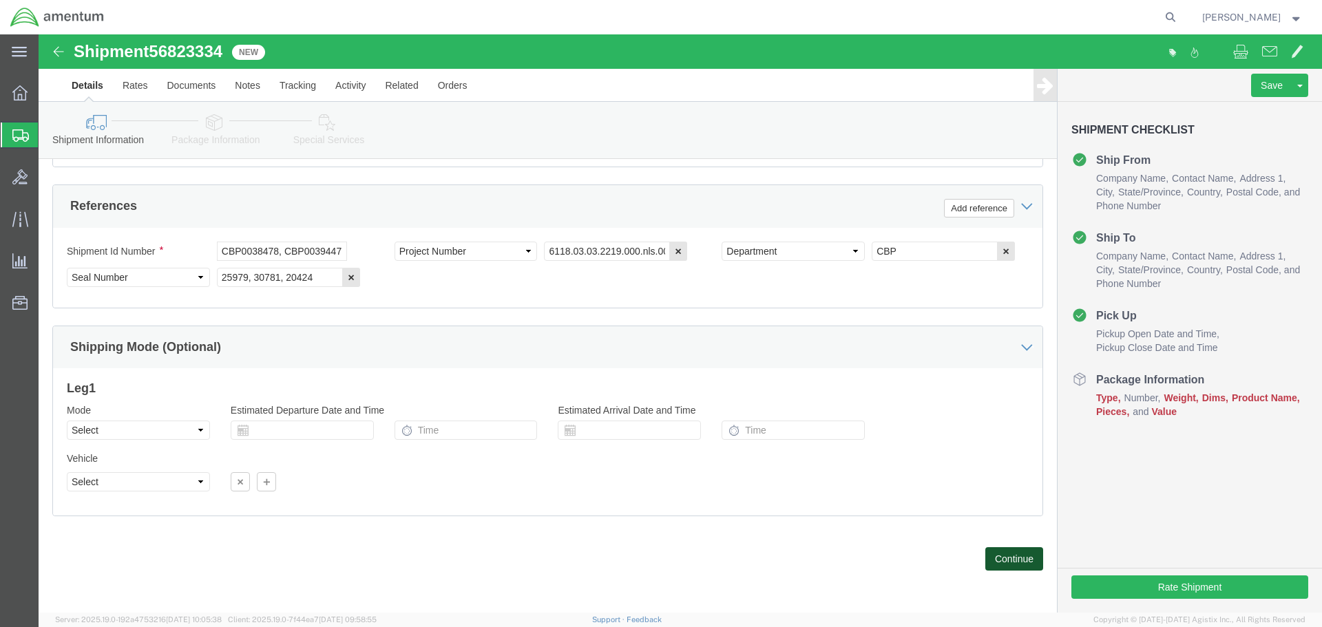
click button "Continue"
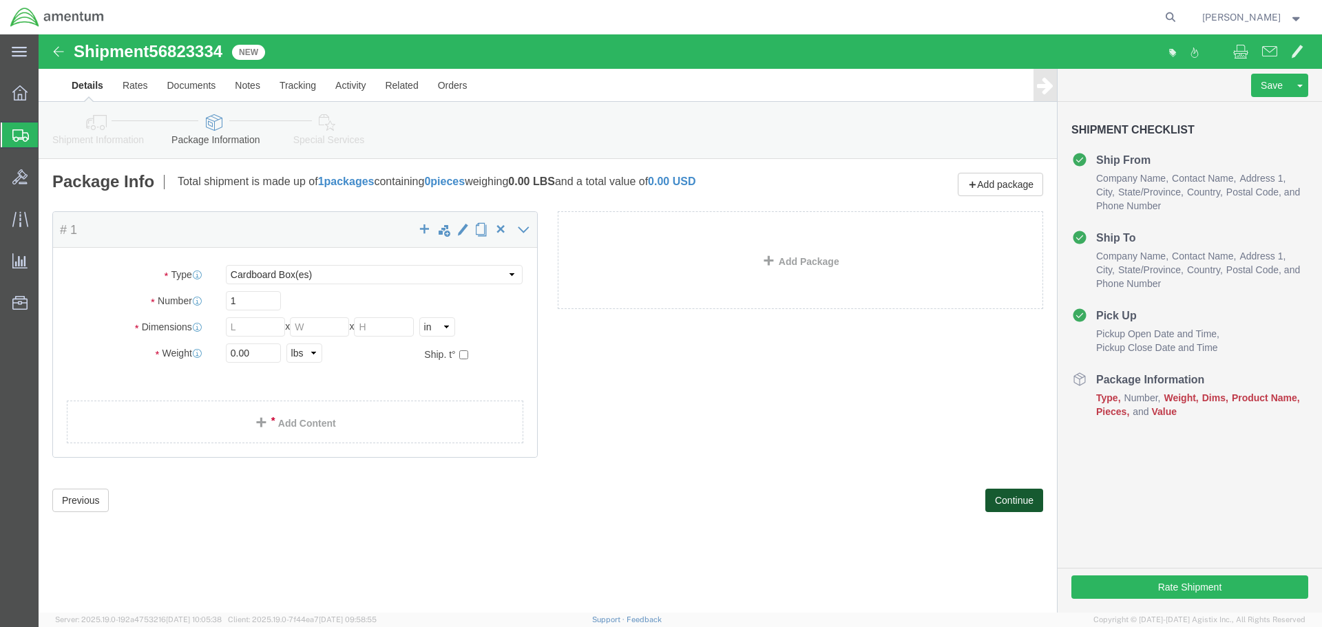
scroll to position [0, 0]
click button "Continue"
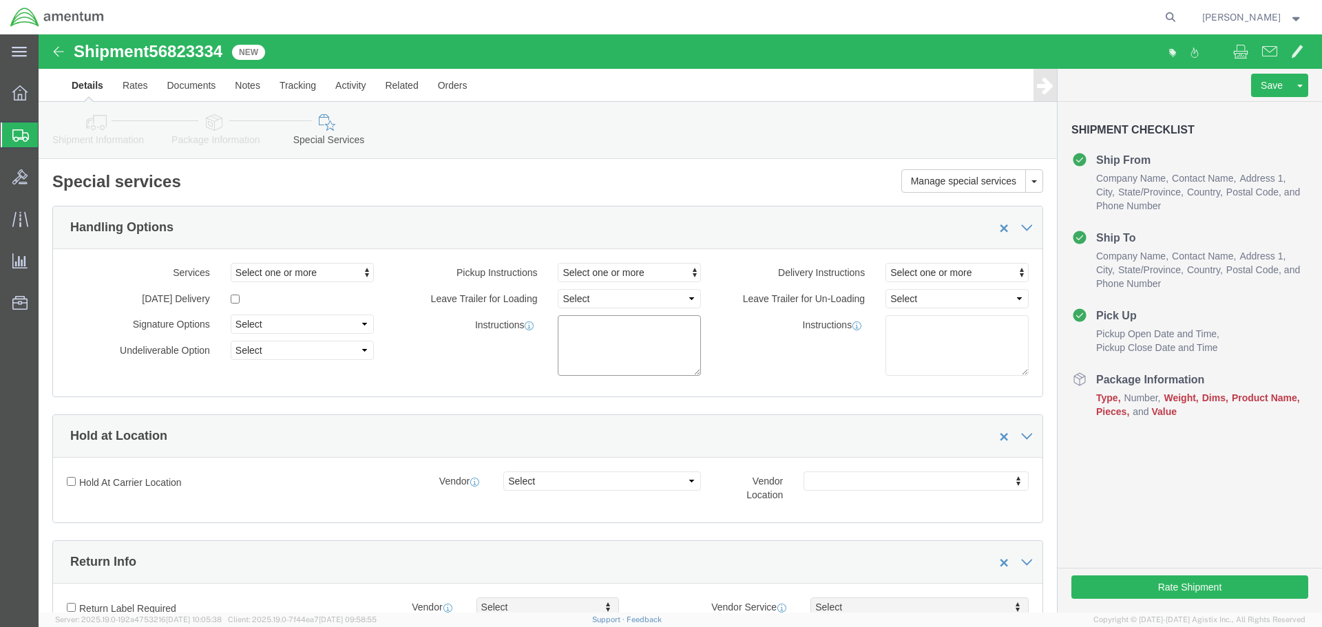
click textarea
paste textarea "Pickup location is available M-F 8am-4PM. No appointment needed."
click textarea "Pickup location is available M-F 8am-4PM. No appointment needed."
type textarea "Pickup location is available M-F 8am-4pm. No appointment needed."
click textarea
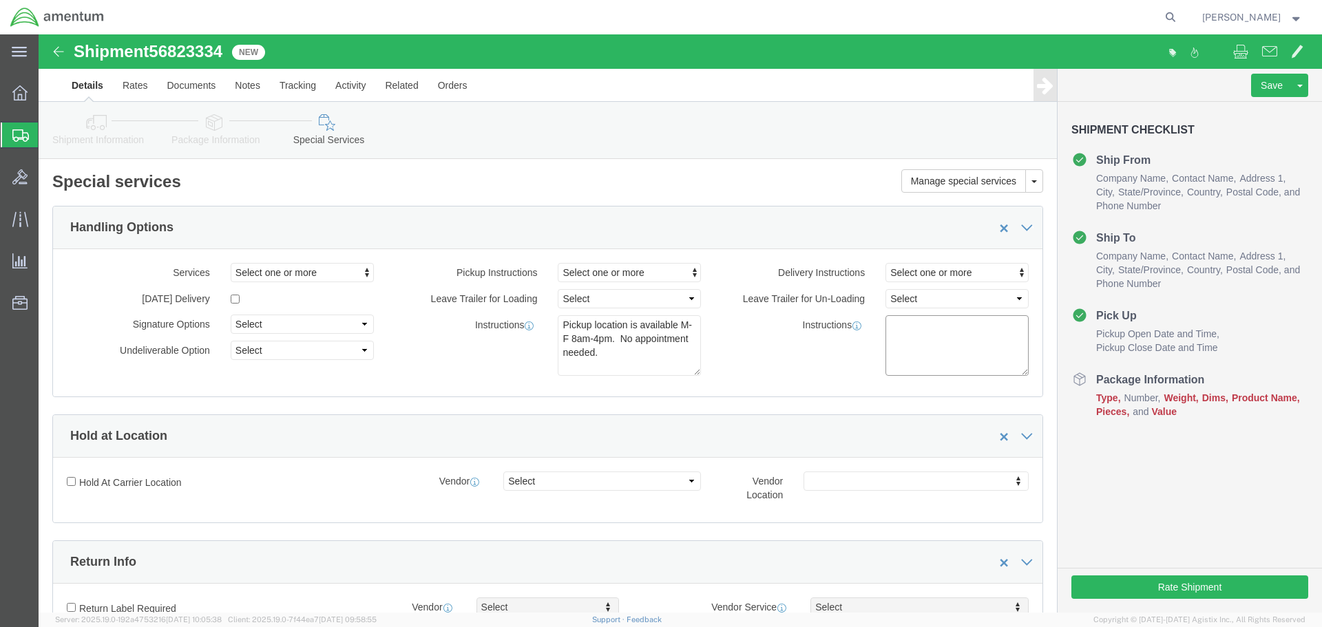
paste textarea "Please contact POC for appointment"
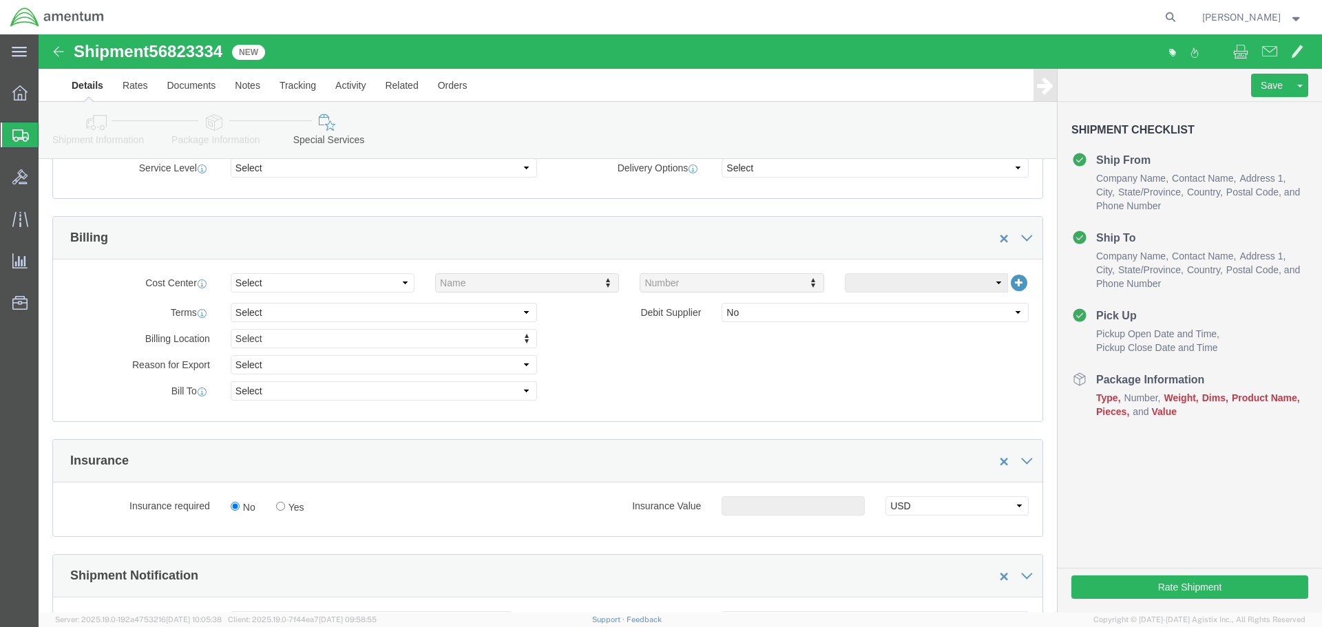
scroll to position [758, 0]
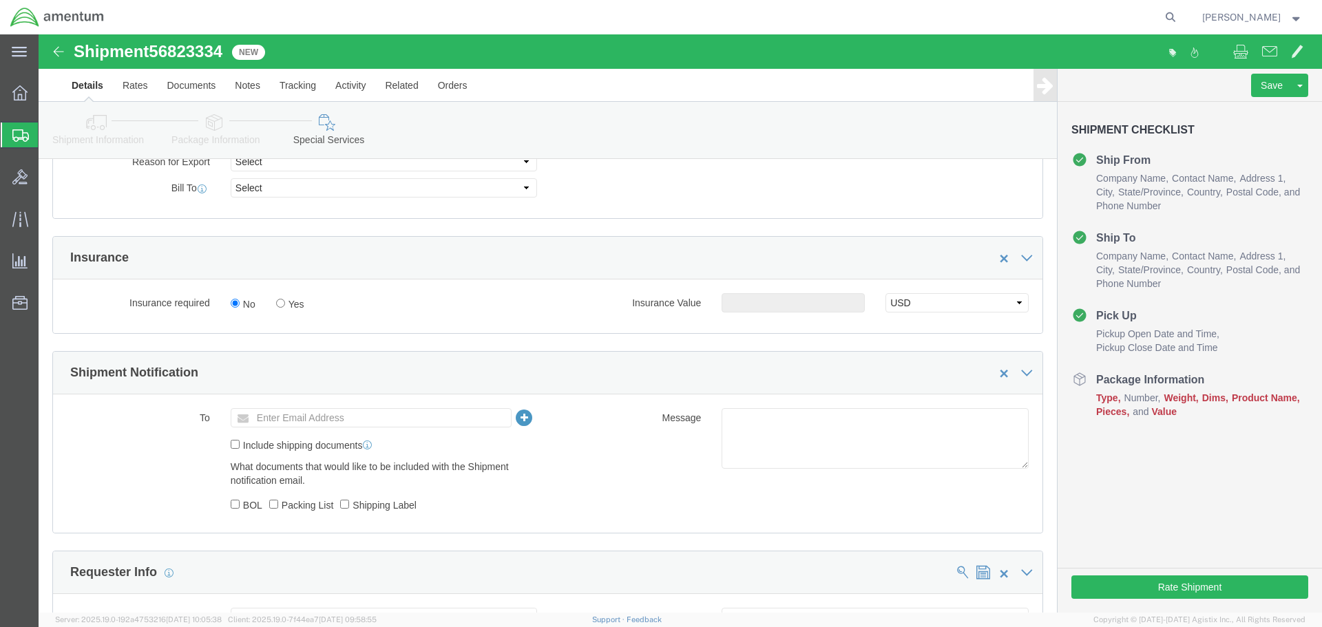
type textarea "Please contact POC for appointment"
click input "Yes"
radio input "true"
click input "text"
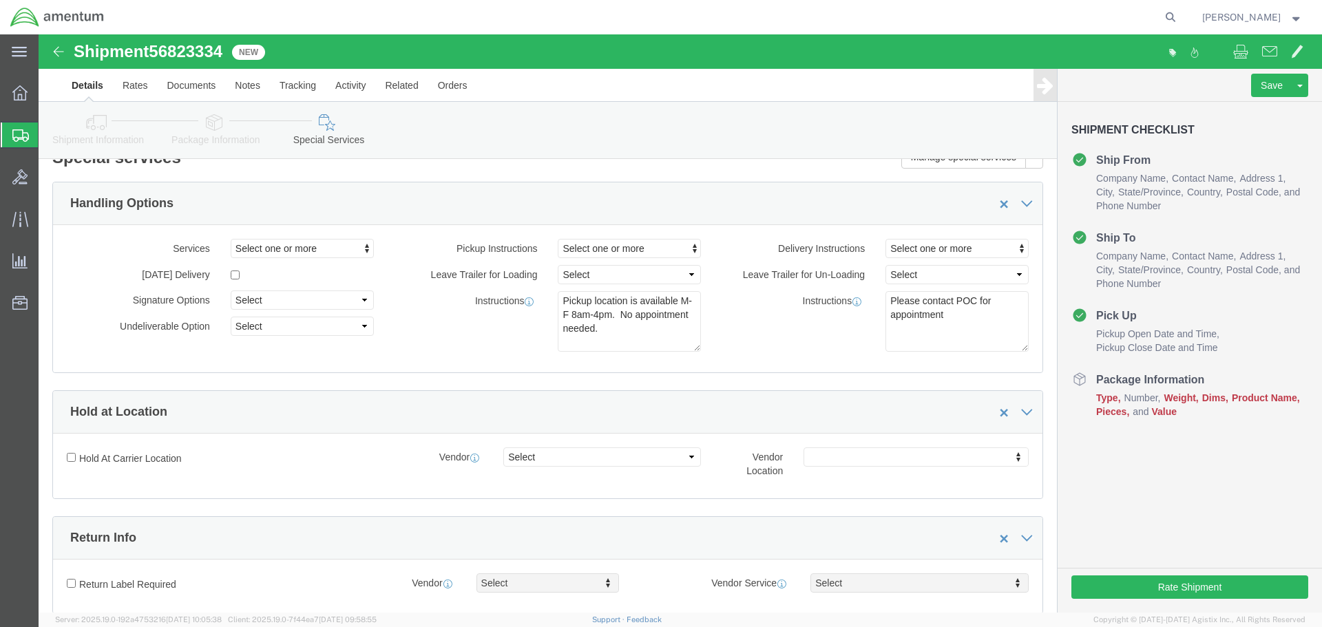
scroll to position [0, 0]
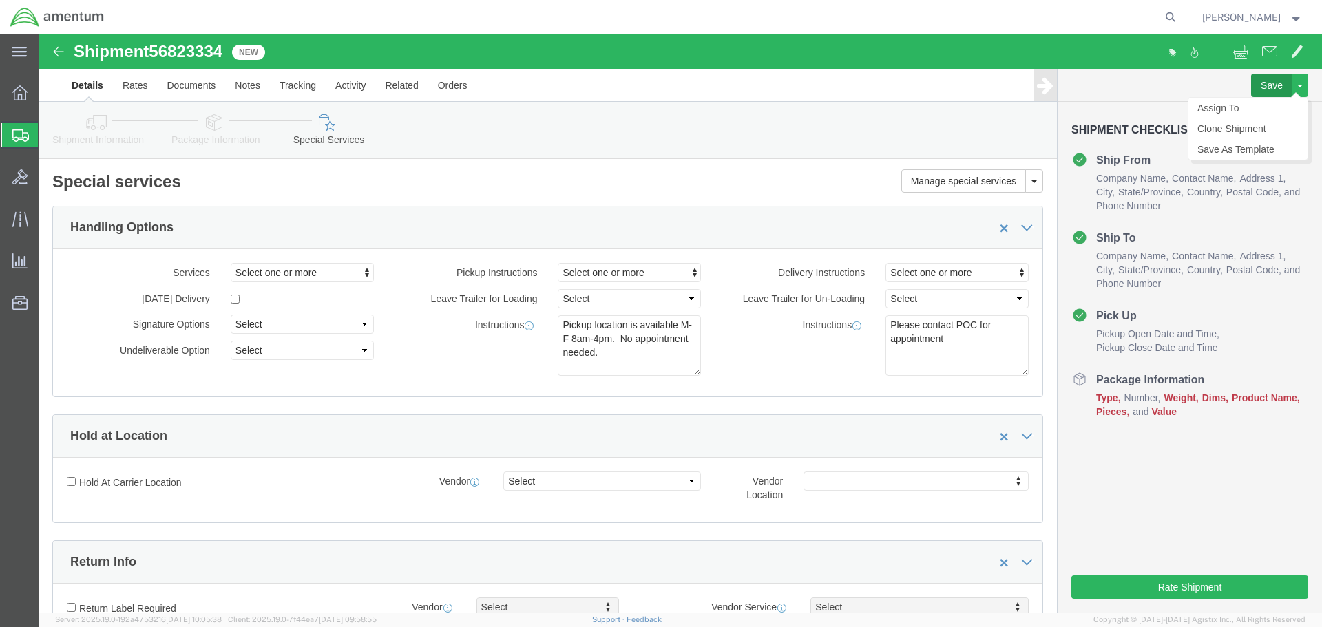
type input "360000.00"
click button "Save"
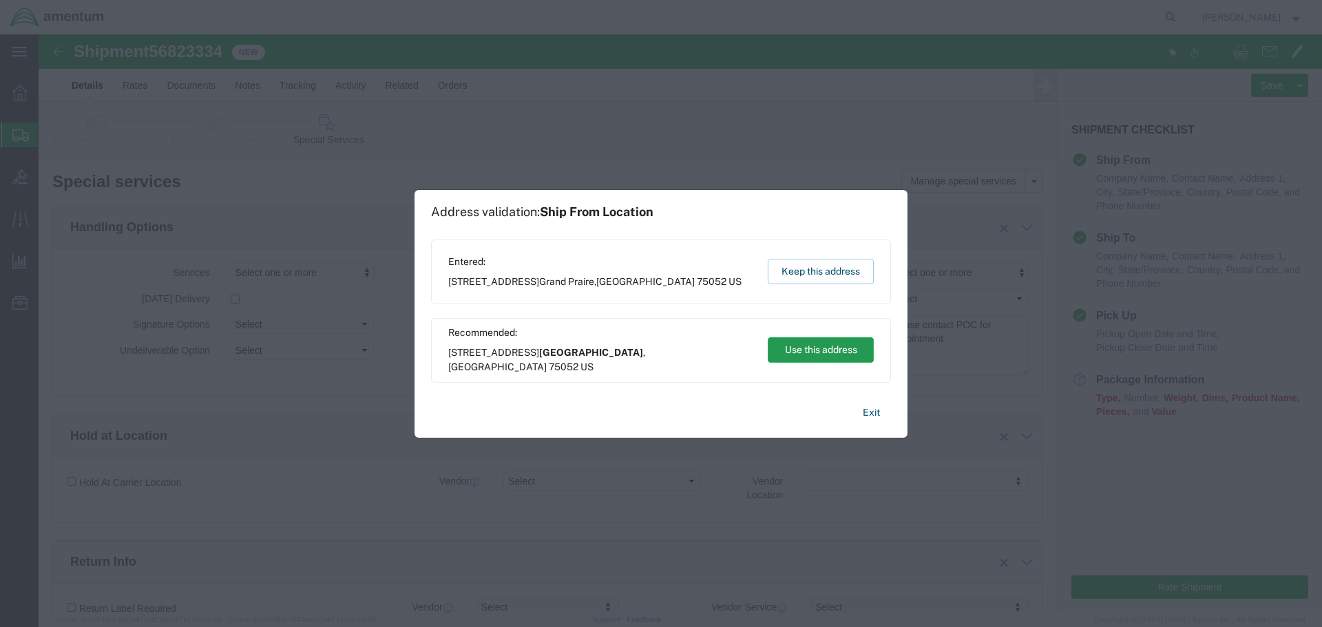
click at [793, 348] on button "Use this address" at bounding box center [821, 349] width 106 height 25
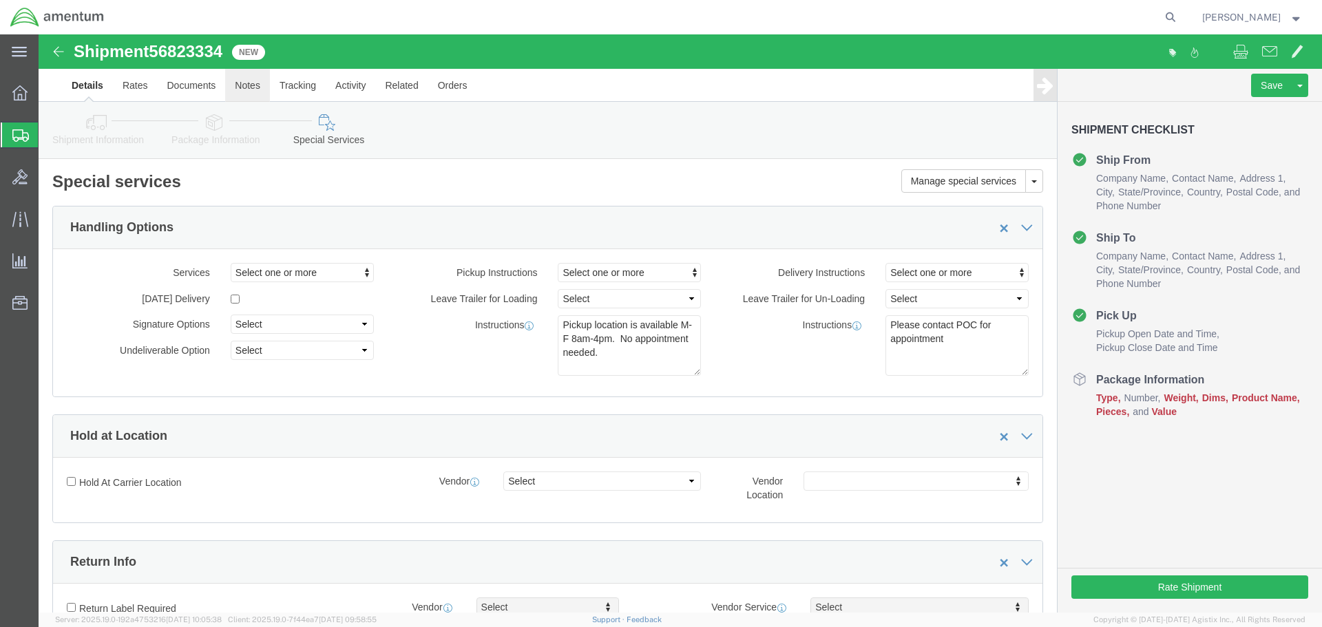
click link "Notes"
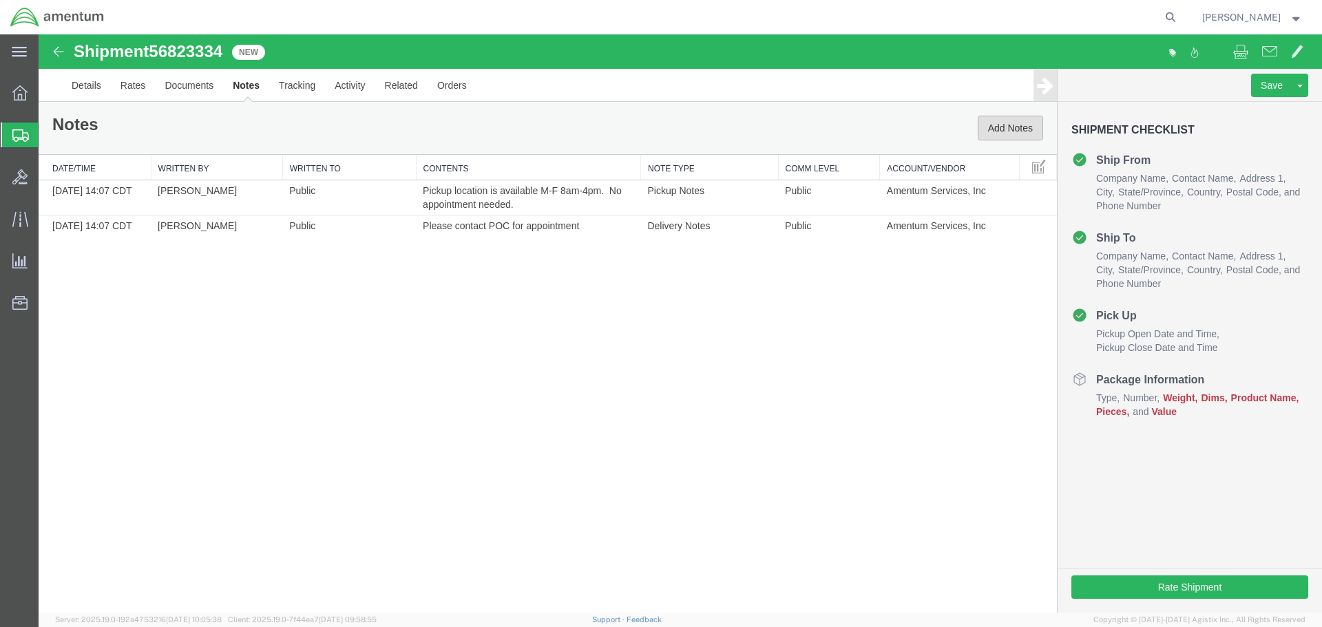
click at [995, 128] on button "Add Notes" at bounding box center [1010, 128] width 65 height 25
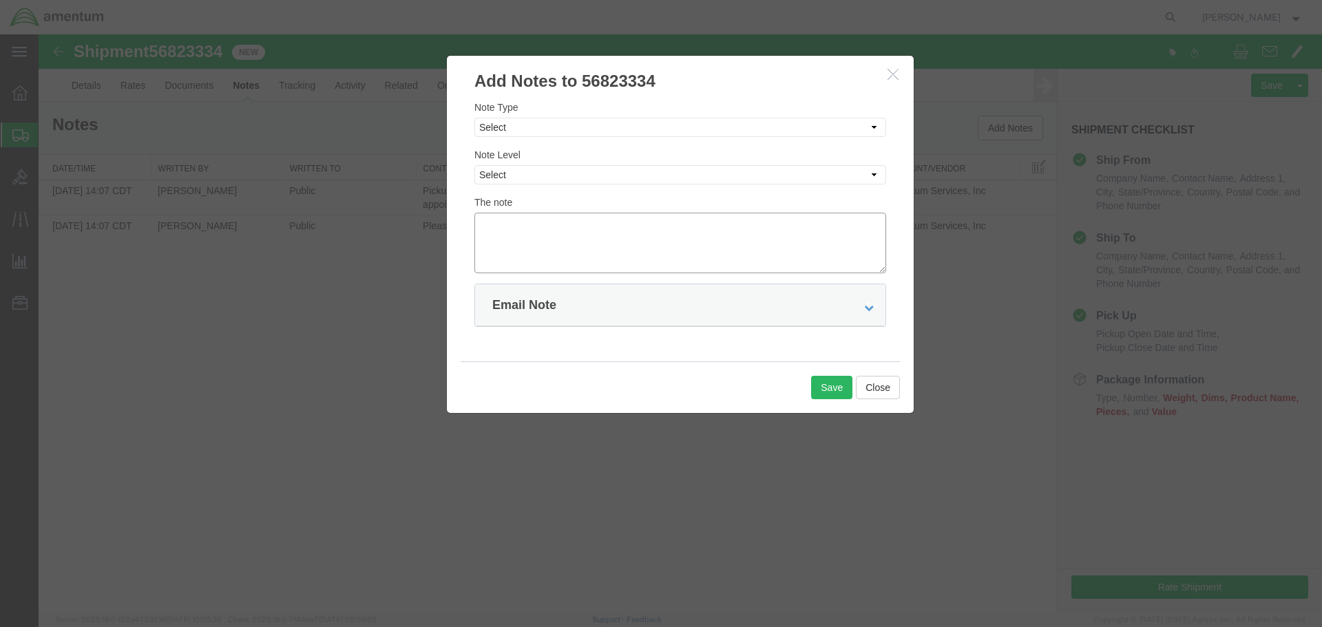
paste textarea "Ensure your bid includes insurance value of $120,000."
type textarea "Ensure your bid includes insurance value of $120,000."
click at [557, 129] on select "Select Approval Bid Notes Carrier Change Notes Claim Notes Content Hazmat Notes…" at bounding box center [681, 127] width 412 height 19
select select "BID_NOTES"
click at [475, 118] on select "Select Approval Bid Notes Carrier Change Notes Claim Notes Content Hazmat Notes…" at bounding box center [681, 127] width 412 height 19
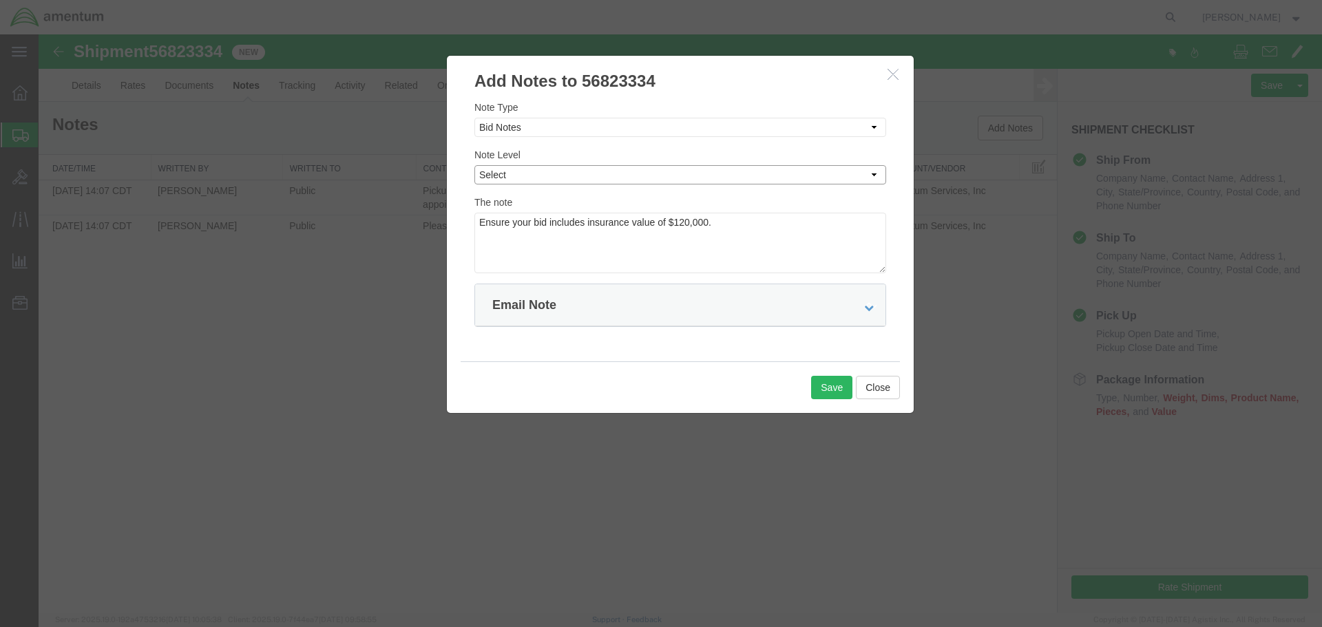
click at [537, 178] on select "Select Private to Account Private to Vendor Public" at bounding box center [681, 174] width 412 height 19
select select "PUBLIC"
click at [475, 165] on select "Select Private to Account Private to Vendor Public" at bounding box center [681, 174] width 412 height 19
click at [492, 227] on textarea "Ensure your bid includes insurance value of $120,000." at bounding box center [681, 243] width 412 height 61
click at [680, 221] on textarea "Ensure your bid includes insurance value of $120,000." at bounding box center [681, 243] width 412 height 61
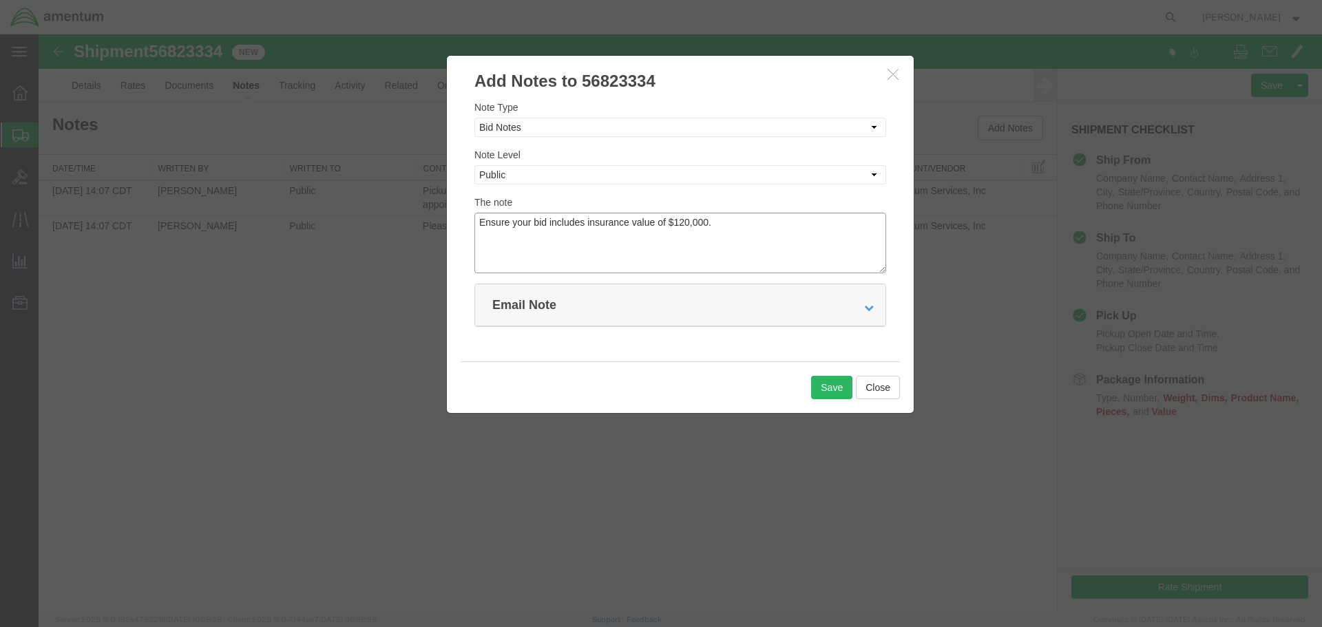
click at [680, 221] on textarea "Ensure your bid includes insurance value of $120,000." at bounding box center [681, 243] width 412 height 61
click at [689, 227] on textarea "Ensure your bid includes insurance value of $120,000." at bounding box center [681, 243] width 412 height 61
drag, startPoint x: 689, startPoint y: 225, endPoint x: 676, endPoint y: 225, distance: 13.8
click at [676, 225] on textarea "Ensure your bid includes insurance value of $120,000." at bounding box center [681, 243] width 412 height 61
click at [728, 221] on textarea "Ensure your bid includes insurance value of $360,000." at bounding box center [681, 243] width 412 height 61
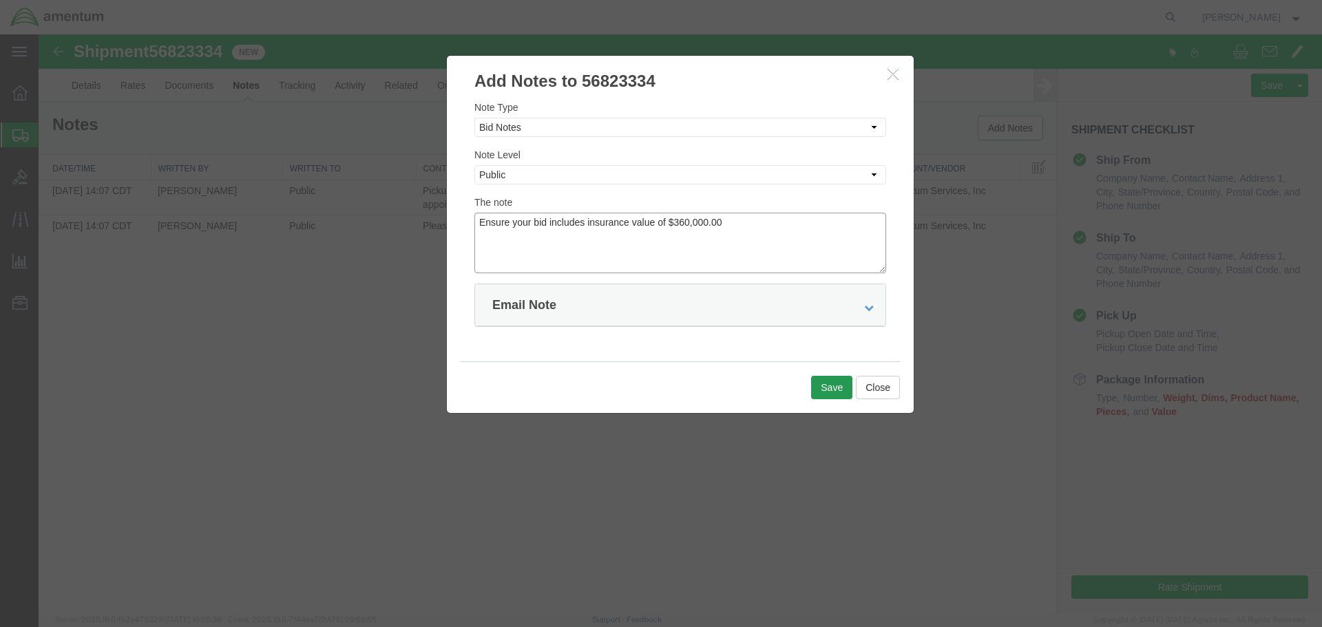
type textarea "Ensure your bid includes insurance value of $360,000.00"
click at [829, 384] on button "Save" at bounding box center [831, 387] width 41 height 23
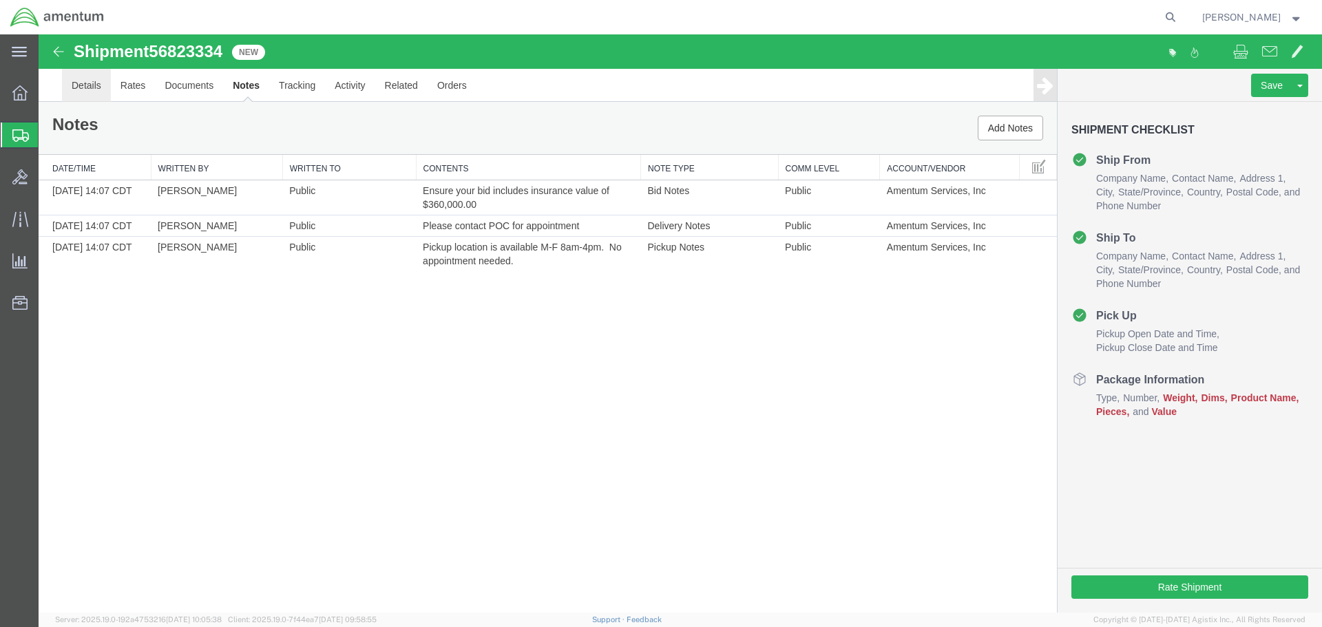
click at [83, 83] on link "Details" at bounding box center [86, 85] width 49 height 33
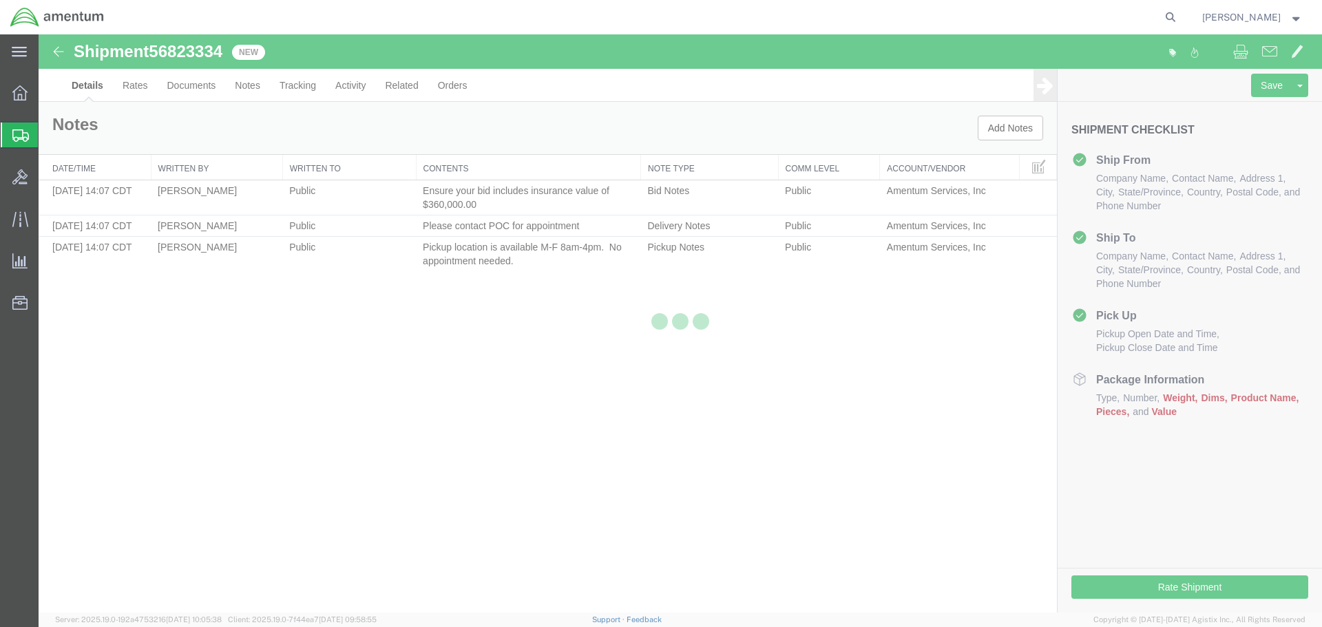
select select "49831"
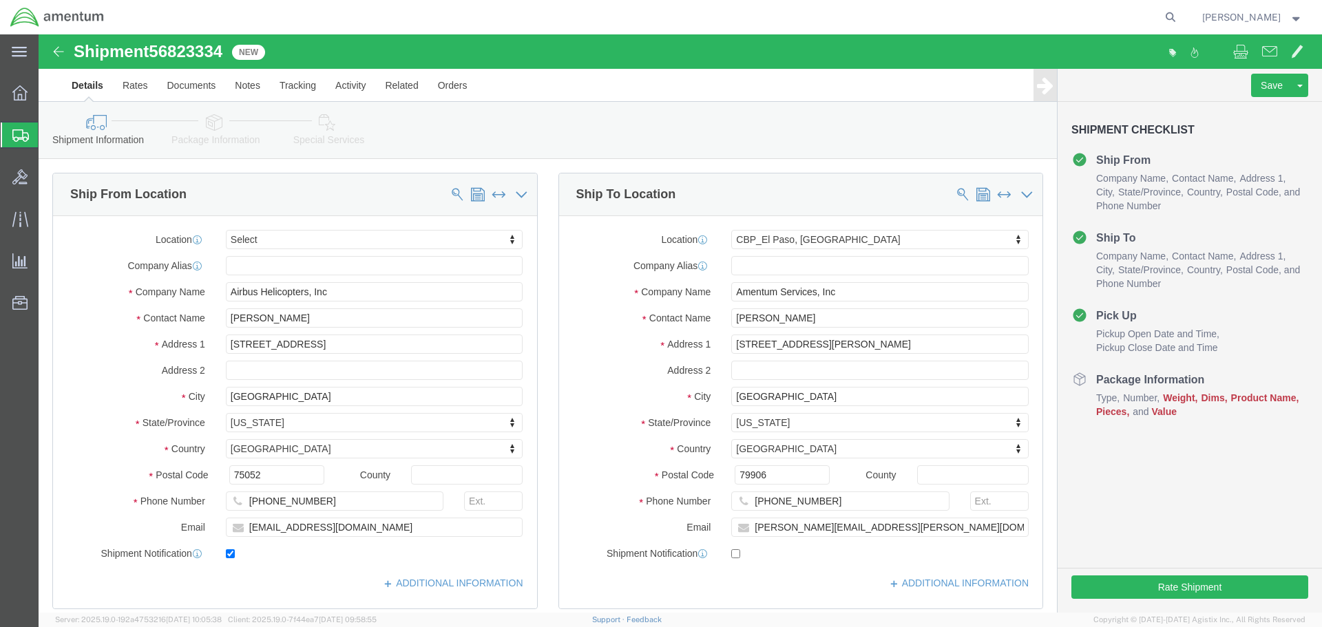
click div "Shipment Checklist Ship From Company Name Contact Name Address 1 City State/Pro…"
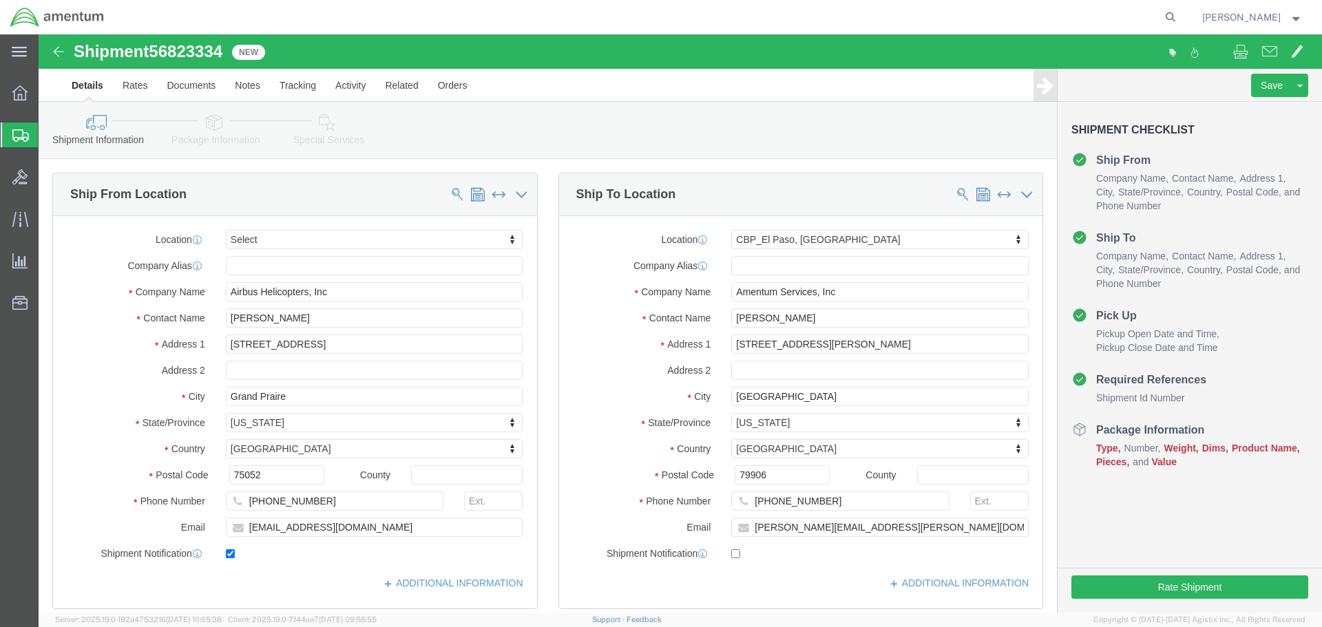
select select
select select "49831"
click at [1181, 17] on icon at bounding box center [1170, 17] width 19 height 19
paste input "56744660"
type input "56744660"
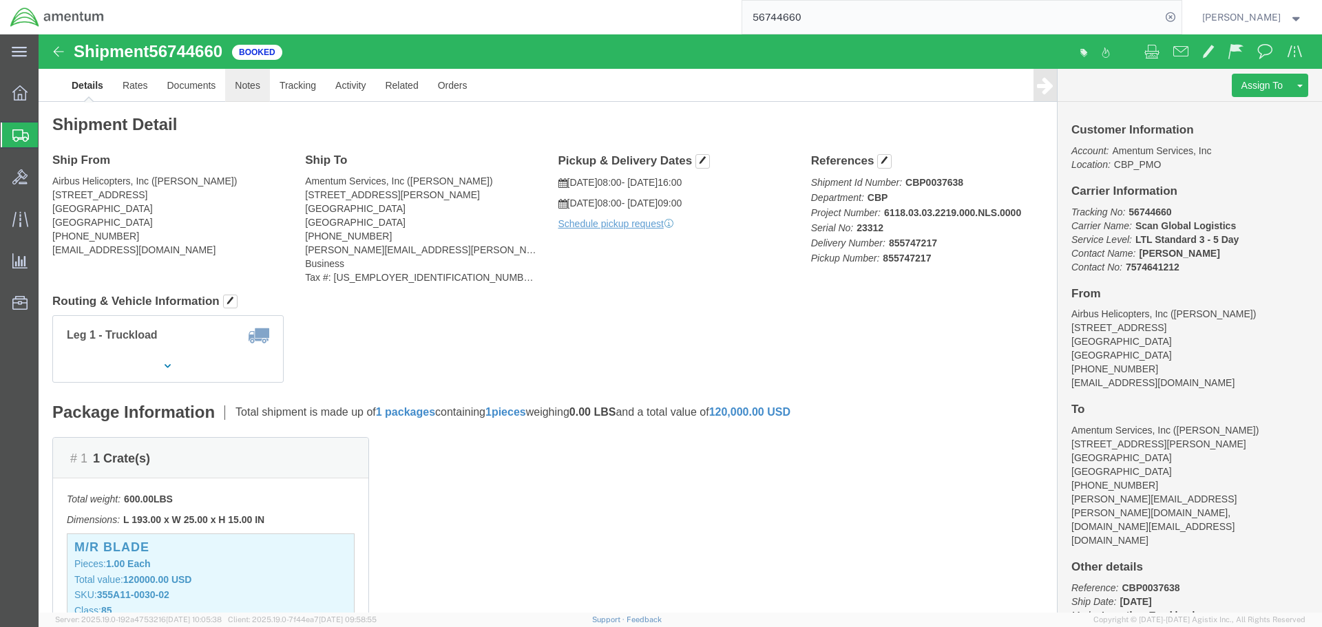
click link "Notes"
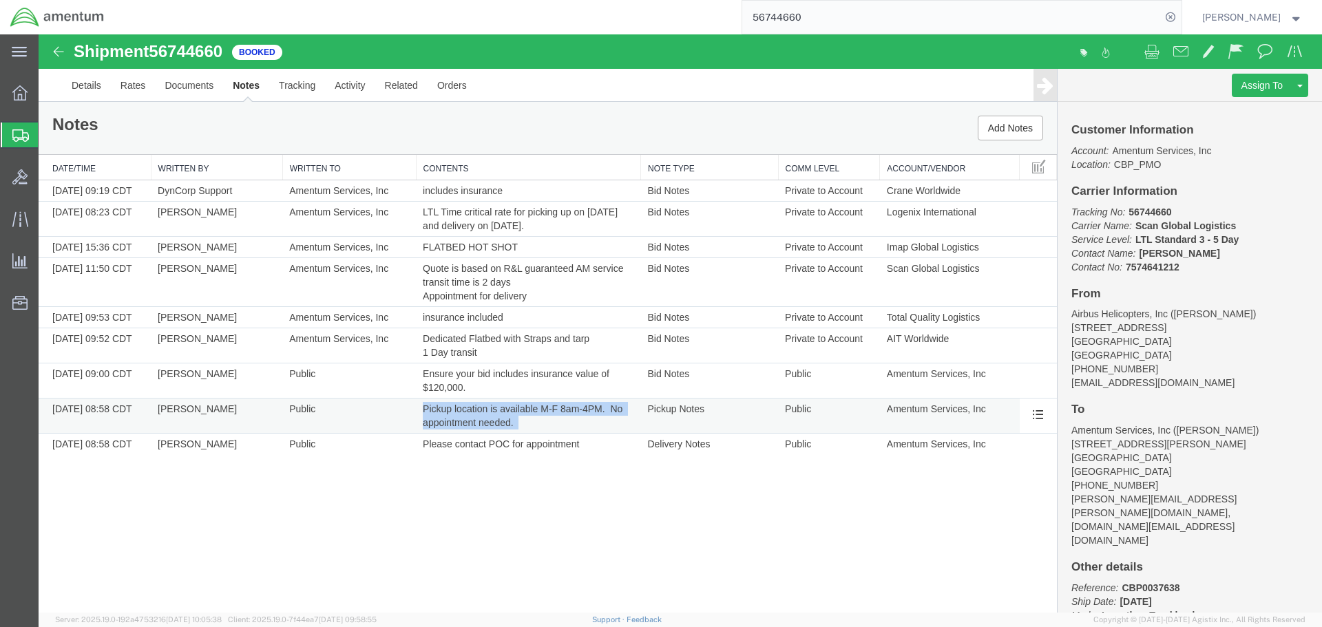
drag, startPoint x: 425, startPoint y: 409, endPoint x: 528, endPoint y: 421, distance: 103.3
click at [528, 421] on td "Pickup location is available M-F 8am-4PM. No appointment needed." at bounding box center [528, 416] width 225 height 35
copy td "Pickup location is available M-F 8am-4PM. No appointment needed."
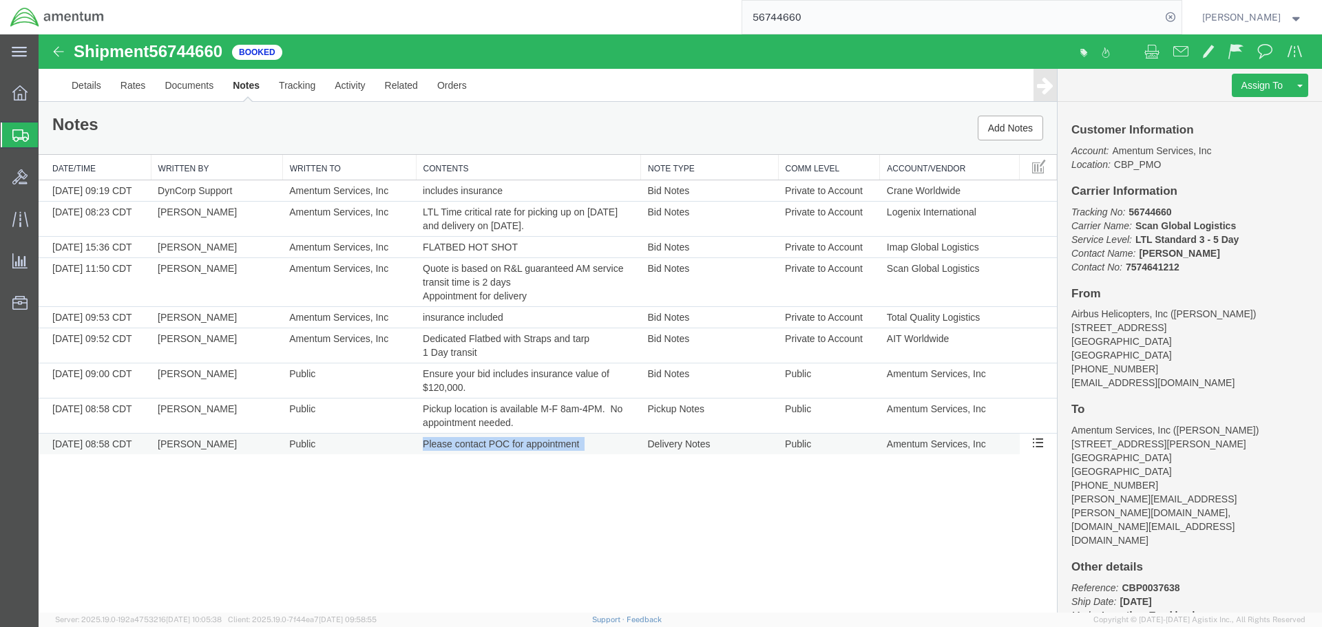
drag, startPoint x: 585, startPoint y: 446, endPoint x: 422, endPoint y: 444, distance: 164.0
click at [422, 444] on td "Please contact POC for appointment" at bounding box center [528, 444] width 225 height 21
copy td "Please contact POC for appointment"
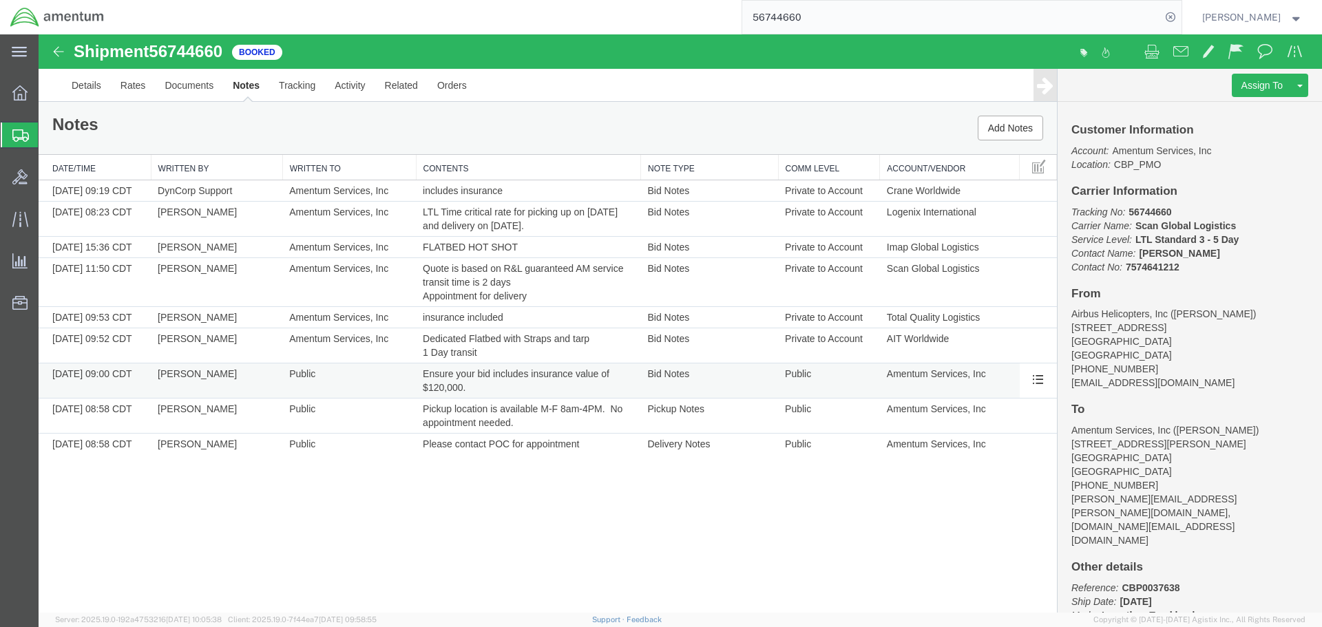
drag, startPoint x: 485, startPoint y: 384, endPoint x: 475, endPoint y: 384, distance: 9.6
click at [475, 384] on td "Ensure your bid includes insurance value of $120,000." at bounding box center [528, 381] width 225 height 35
drag, startPoint x: 475, startPoint y: 389, endPoint x: 408, endPoint y: 384, distance: 67.0
click at [408, 384] on tr "09/08/2025 09:00 CDT Steven Alcott Public Ensure your bid includes insurance va…" at bounding box center [548, 381] width 1019 height 35
copy tr "Public Ensure your bid includes insurance value of $120,000."
